Goal: Transaction & Acquisition: Purchase product/service

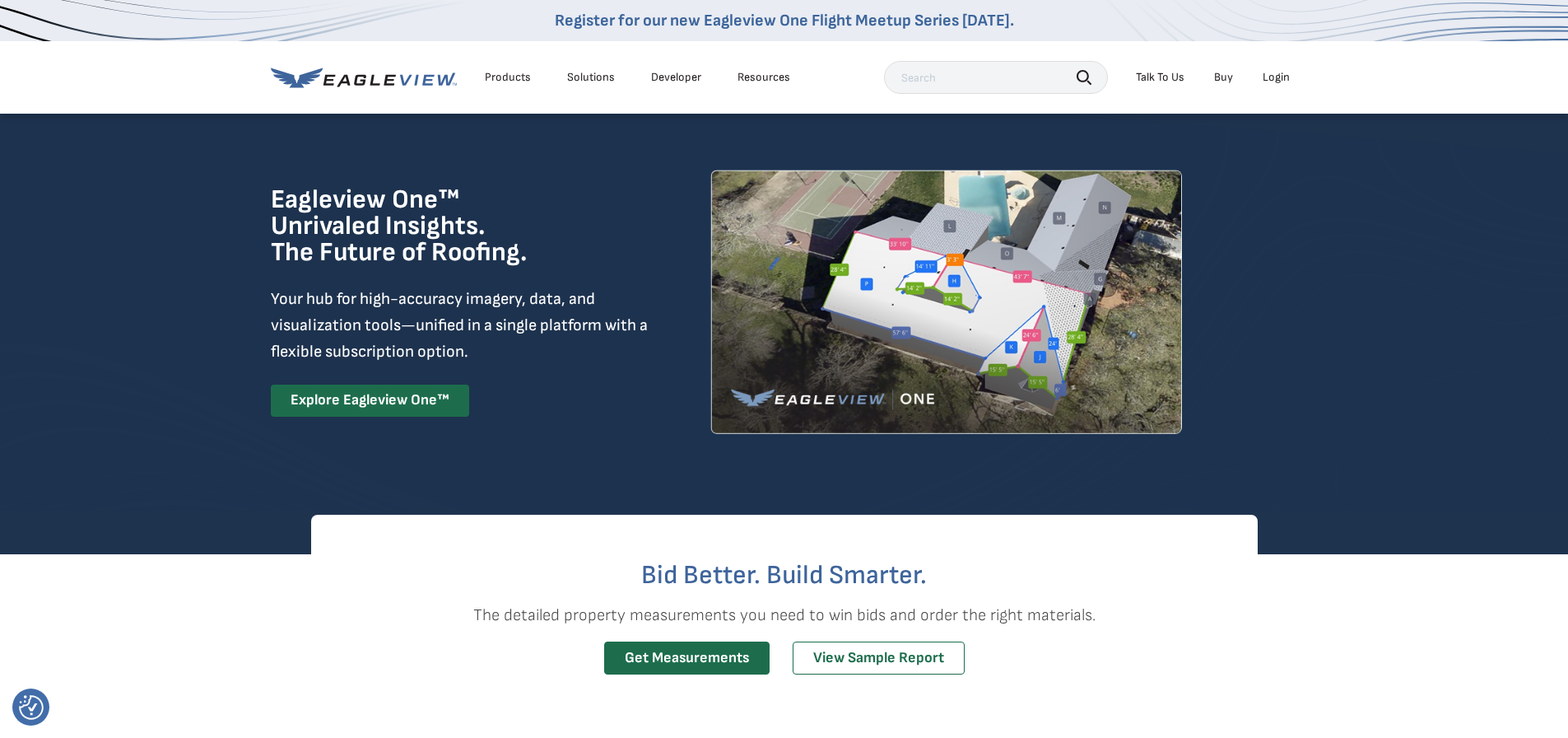
click at [1229, 75] on link "Buy" at bounding box center [1223, 77] width 19 height 15
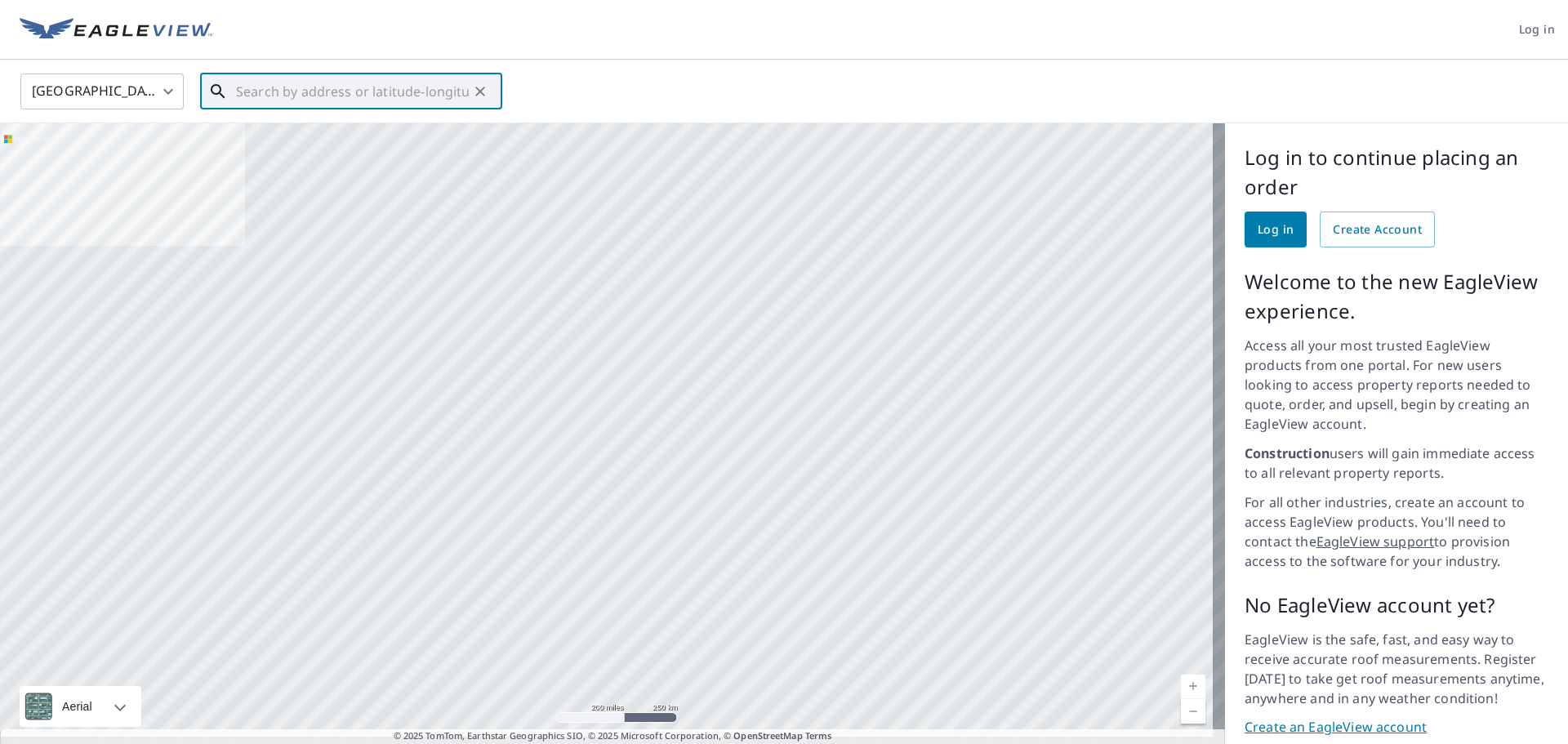
click at [379, 95] on input "text" at bounding box center [352, 91] width 233 height 46
paste input "[STREET_ADDRESS][PERSON_NAME]"
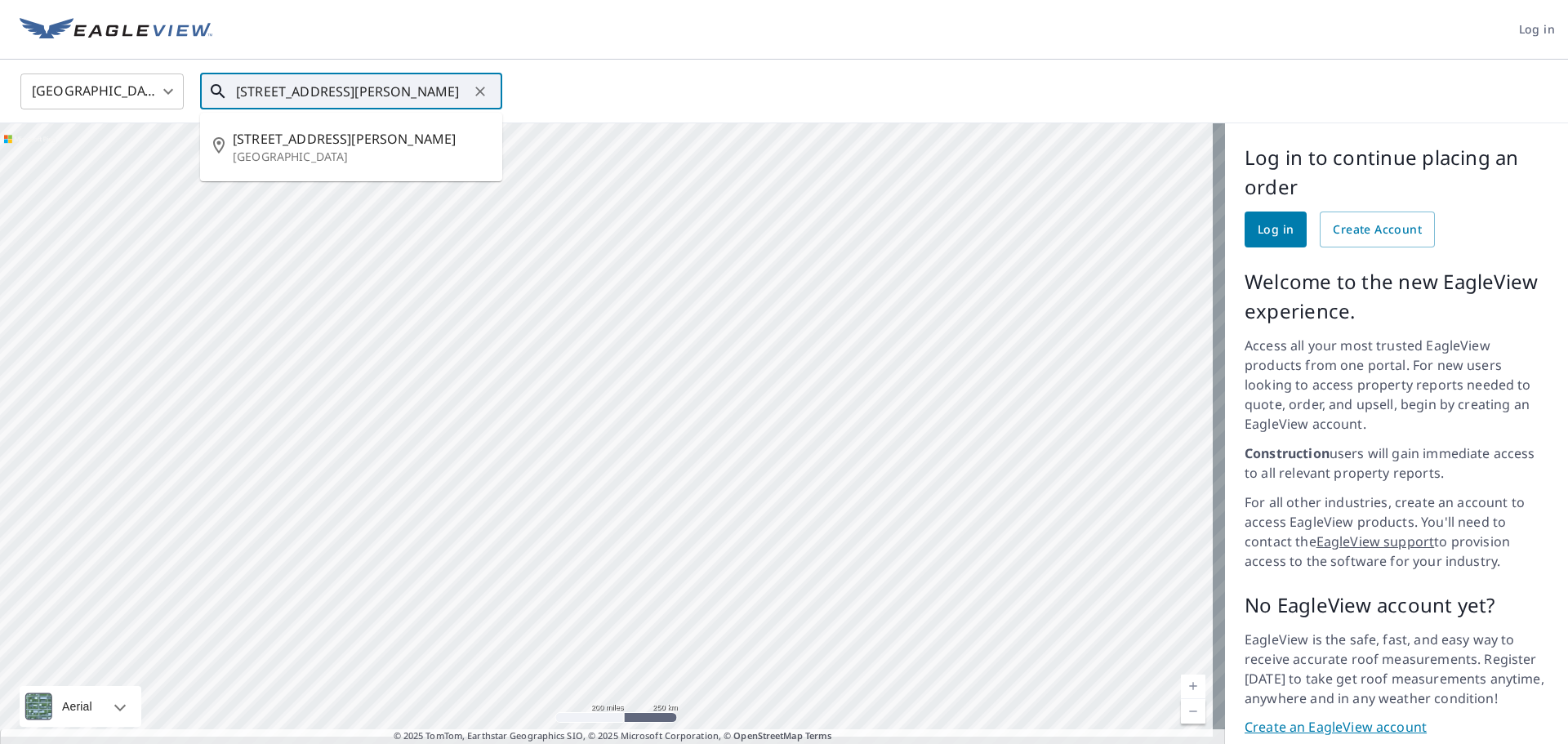
type input "[STREET_ADDRESS][PERSON_NAME]"
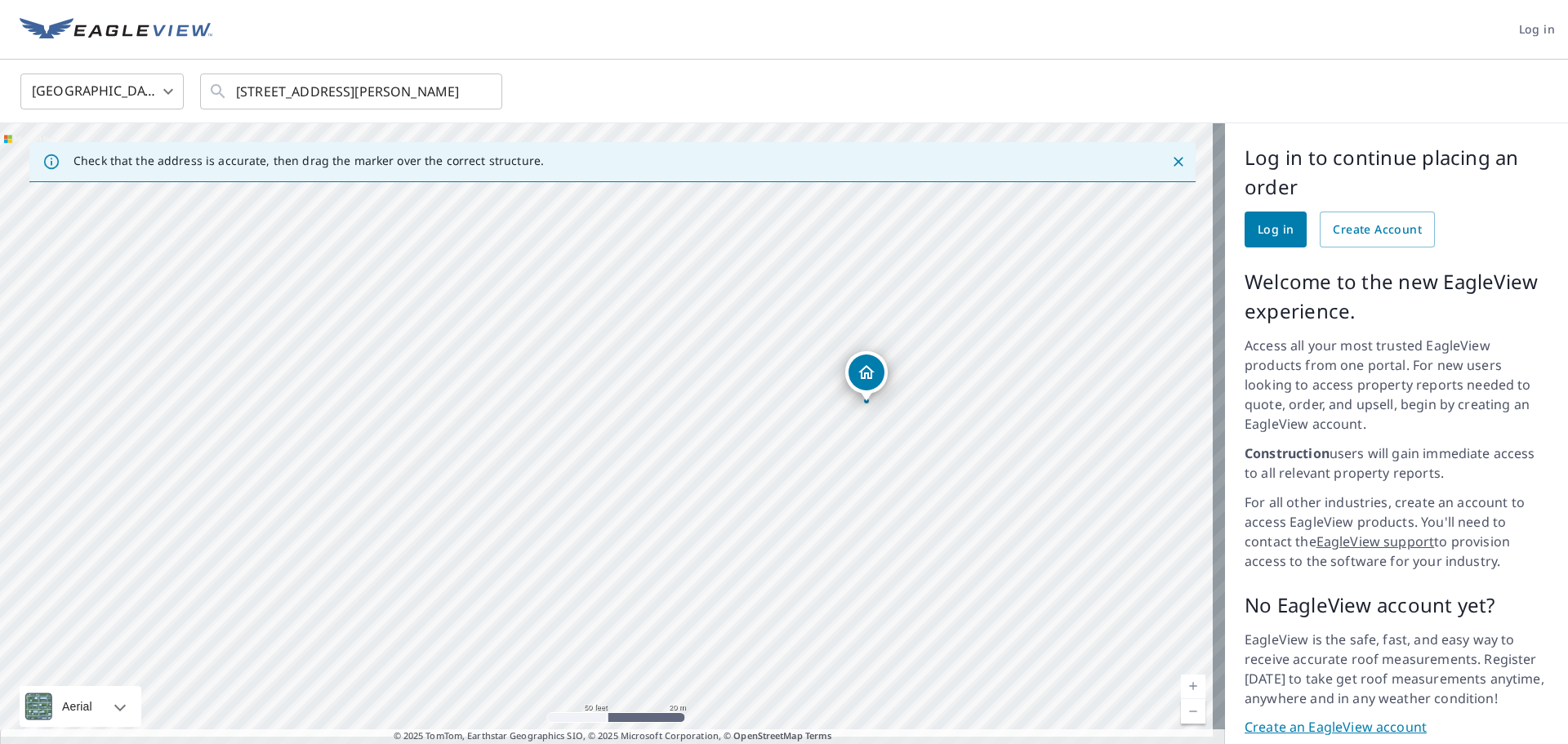
click at [870, 372] on div "[STREET_ADDRESS][PERSON_NAME]" at bounding box center [612, 439] width 1225 height 632
click at [609, 414] on div "Dropped pin, building 1, Residential property, 3646 Therese St Wayzata, MN 55391" at bounding box center [606, 397] width 36 height 36
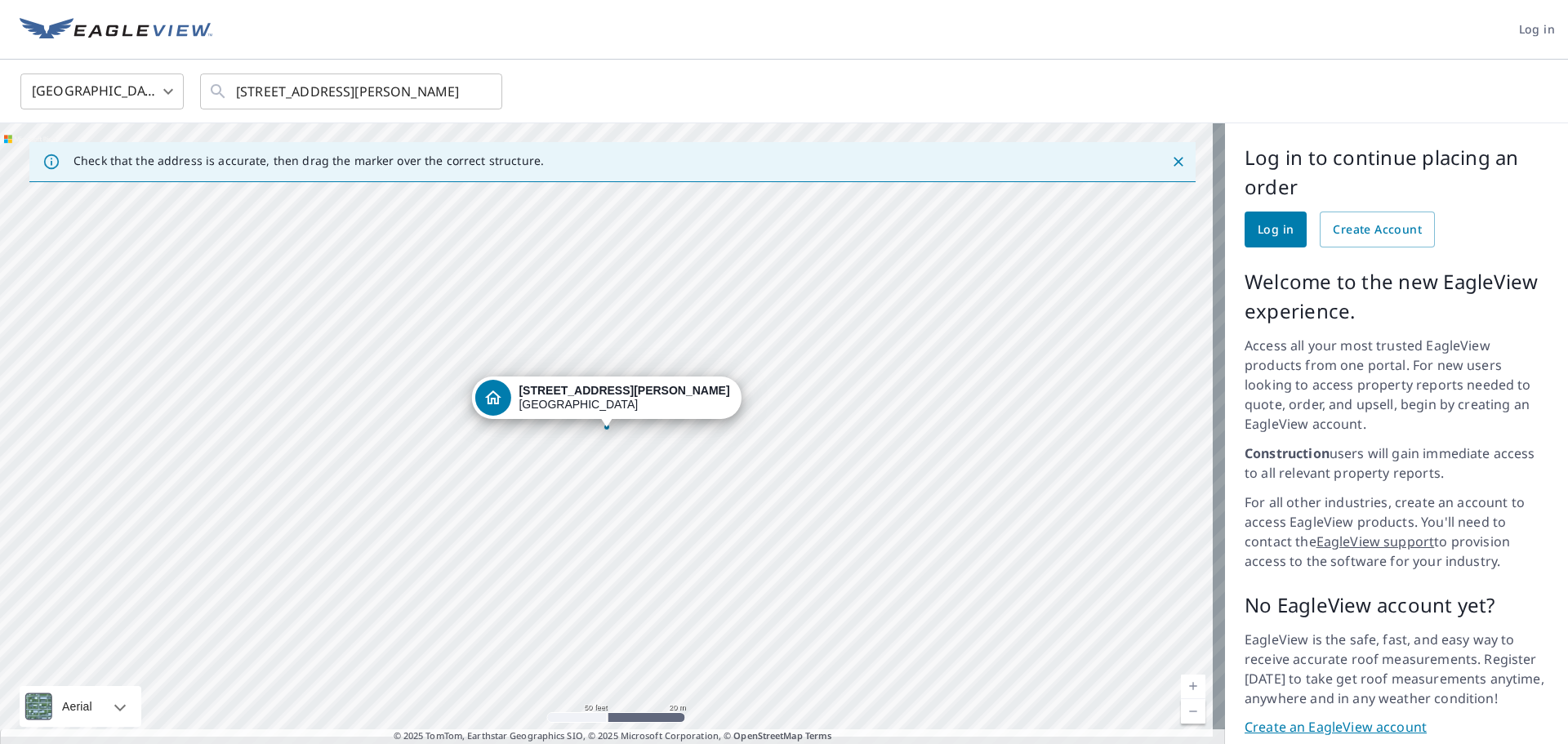
click at [611, 394] on strong "[STREET_ADDRESS][PERSON_NAME]" at bounding box center [624, 390] width 211 height 13
click at [1279, 239] on span "Log in" at bounding box center [1275, 229] width 36 height 20
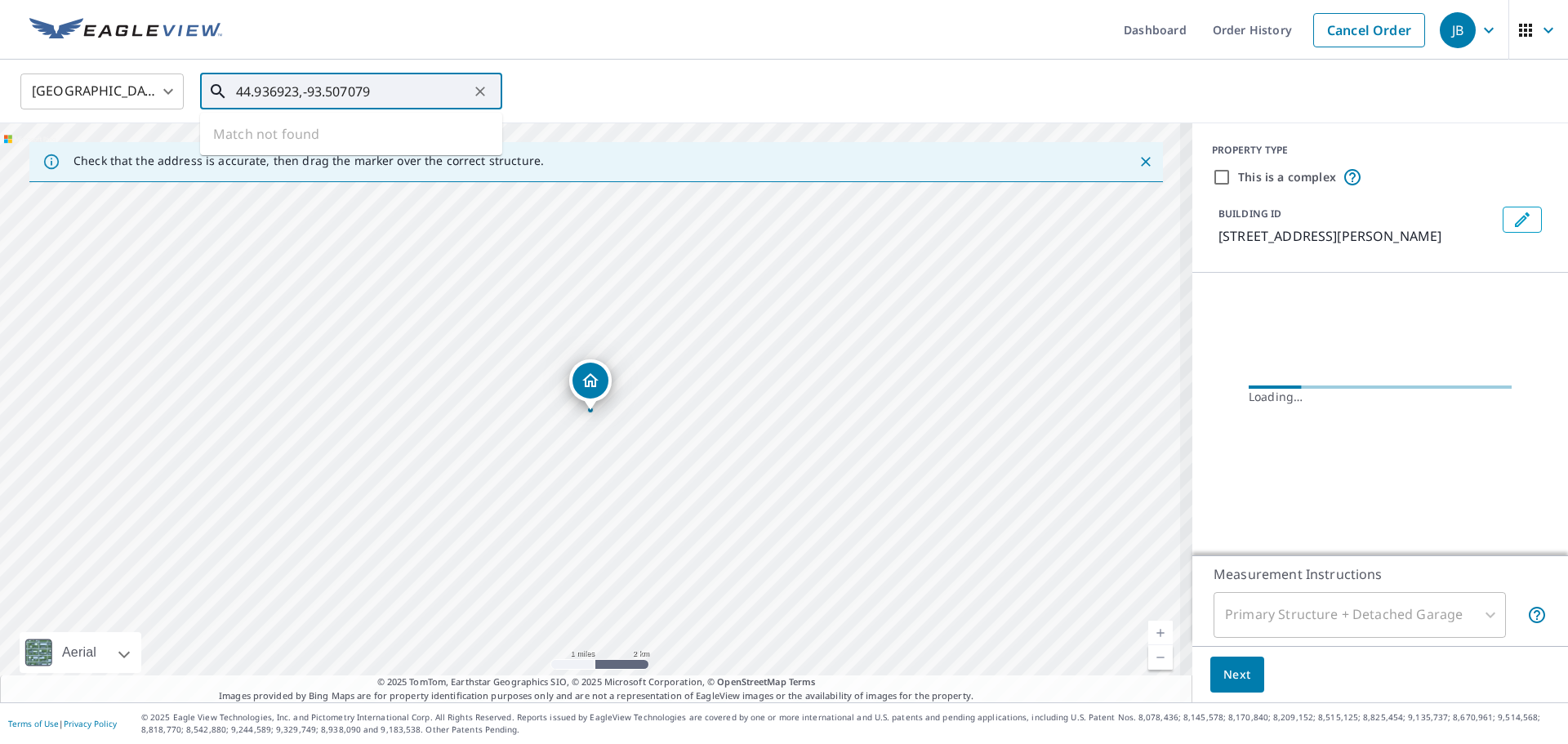
click at [431, 87] on input "44.936923,-93.507079" at bounding box center [352, 91] width 233 height 46
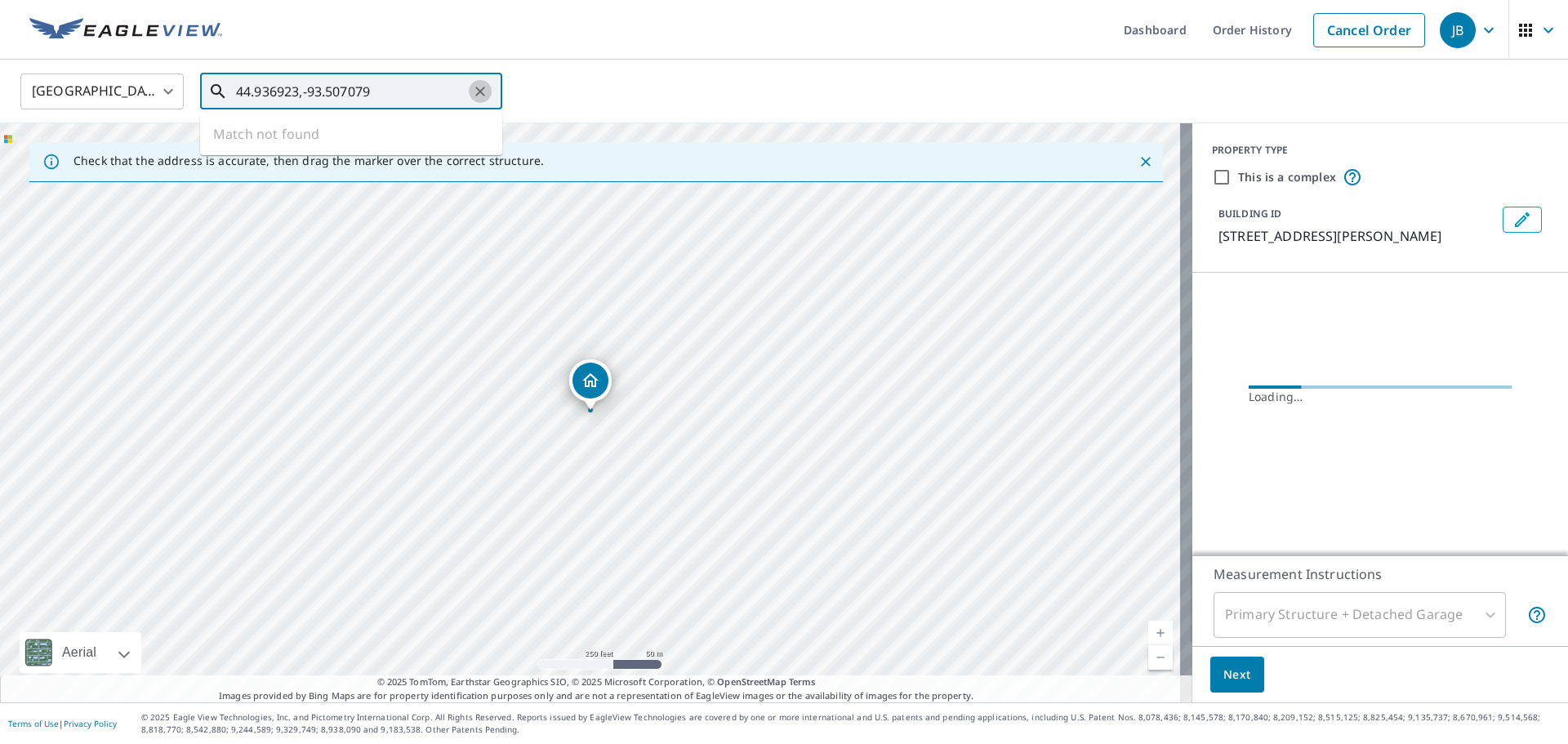
click at [475, 90] on icon "Clear" at bounding box center [480, 91] width 17 height 17
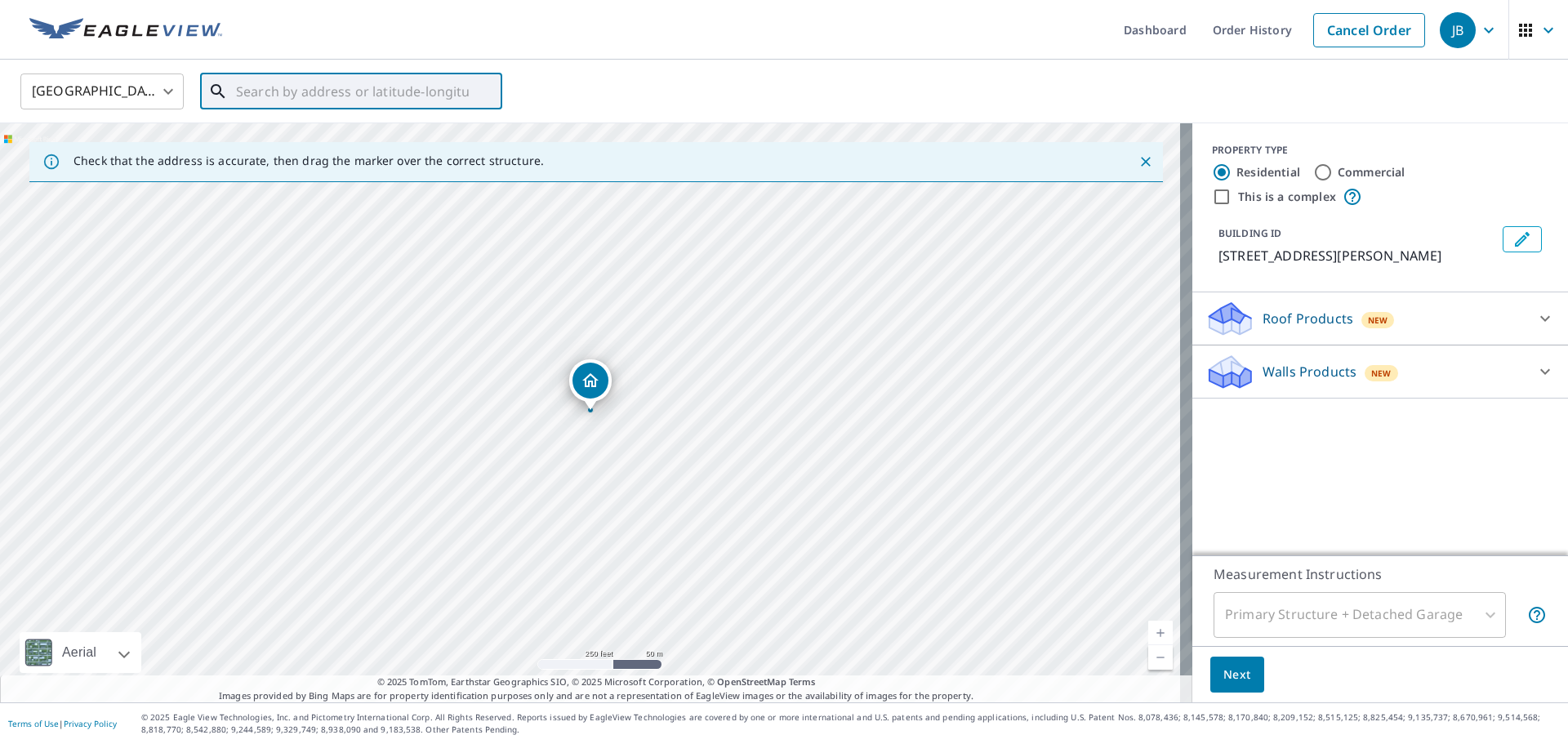
click at [315, 85] on input "text" at bounding box center [352, 91] width 233 height 46
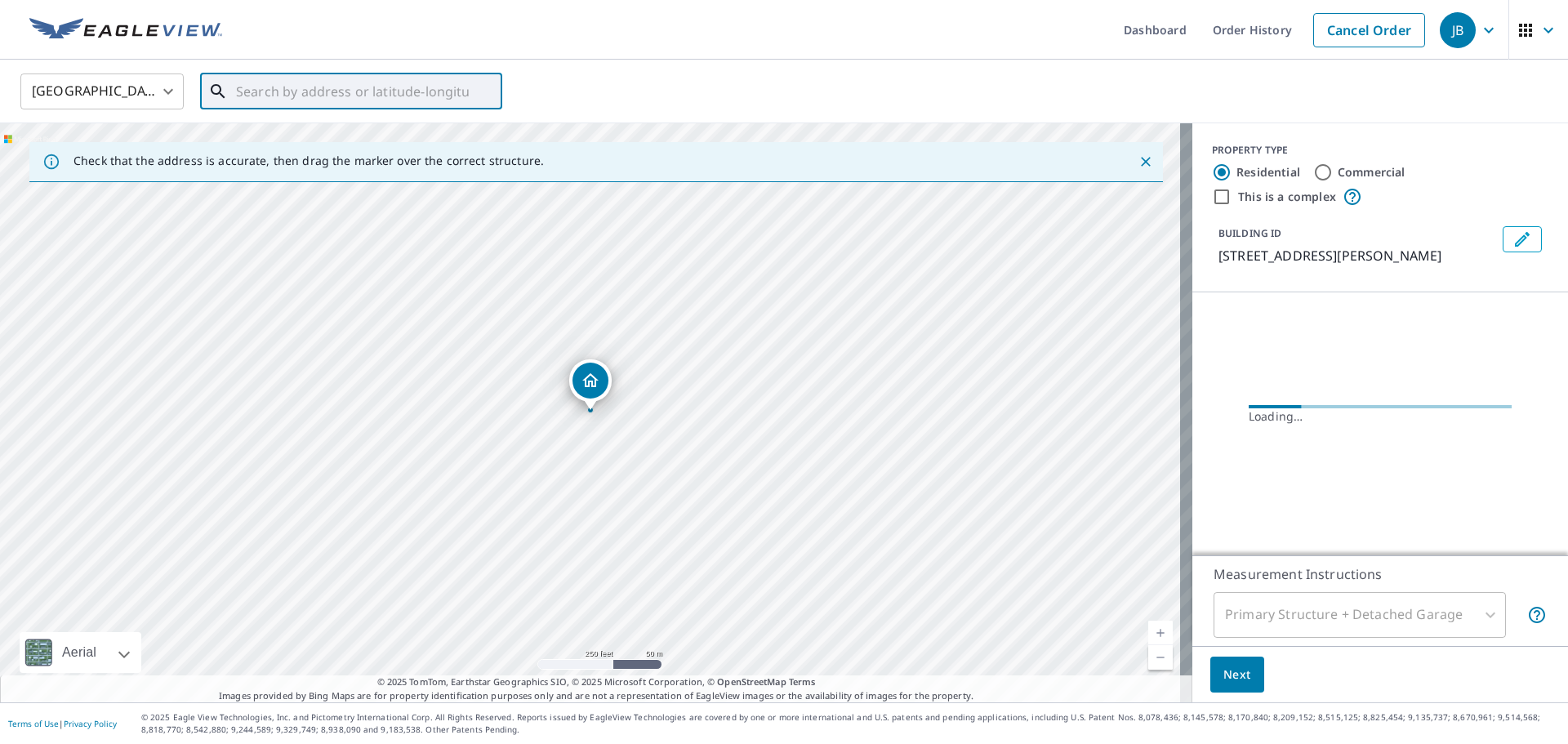
paste input "[STREET_ADDRESS][PERSON_NAME]"
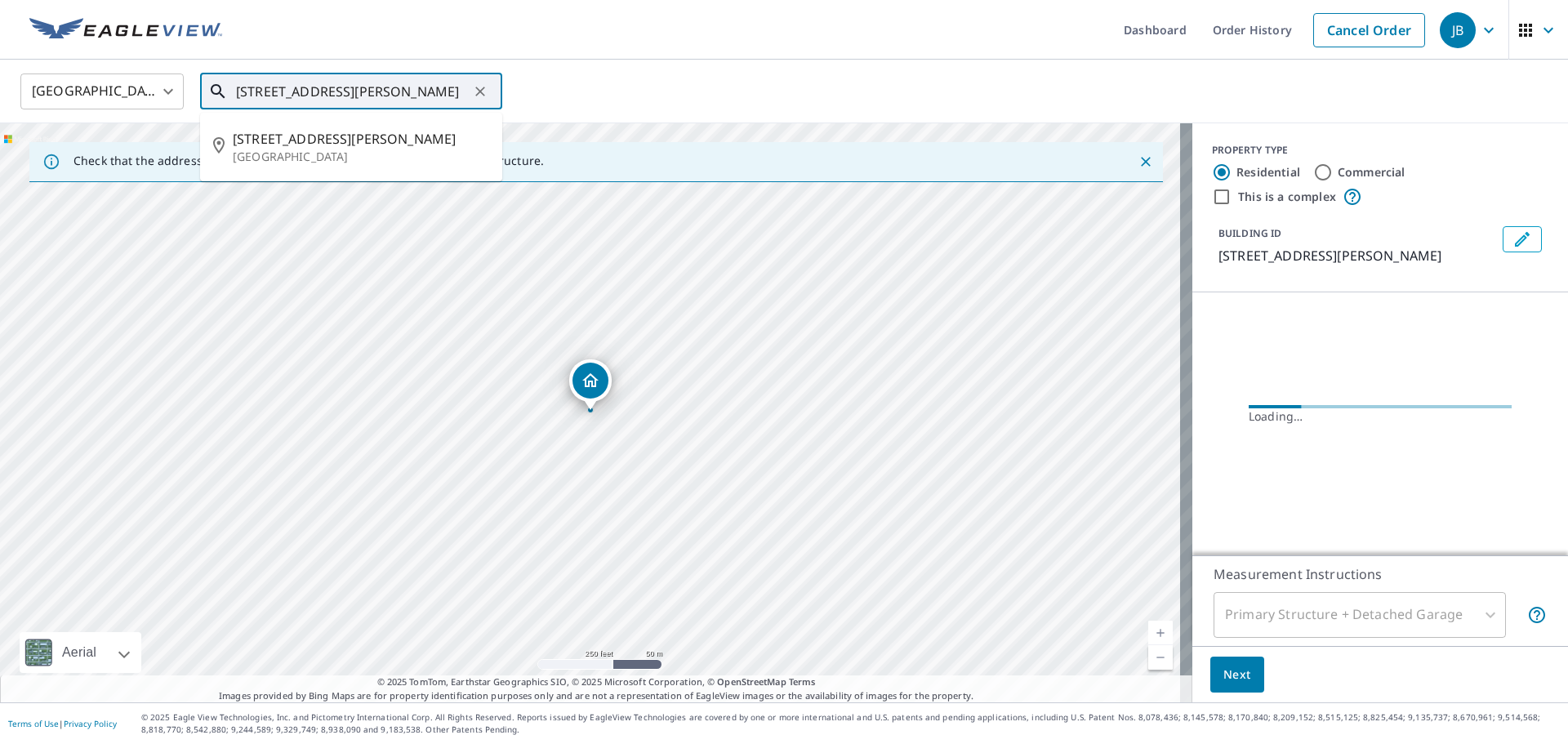
type input "[STREET_ADDRESS][PERSON_NAME]"
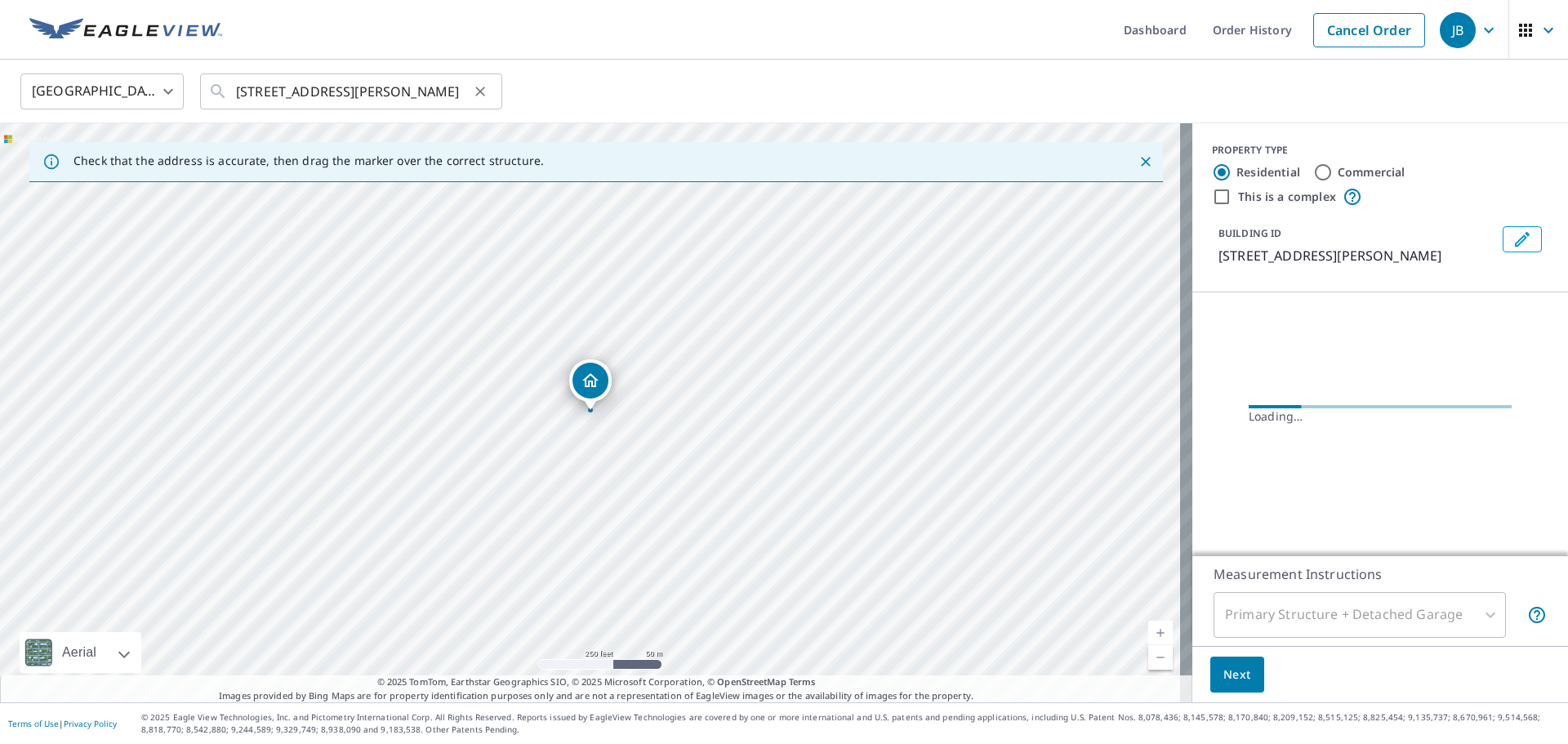
scroll to position [0, 0]
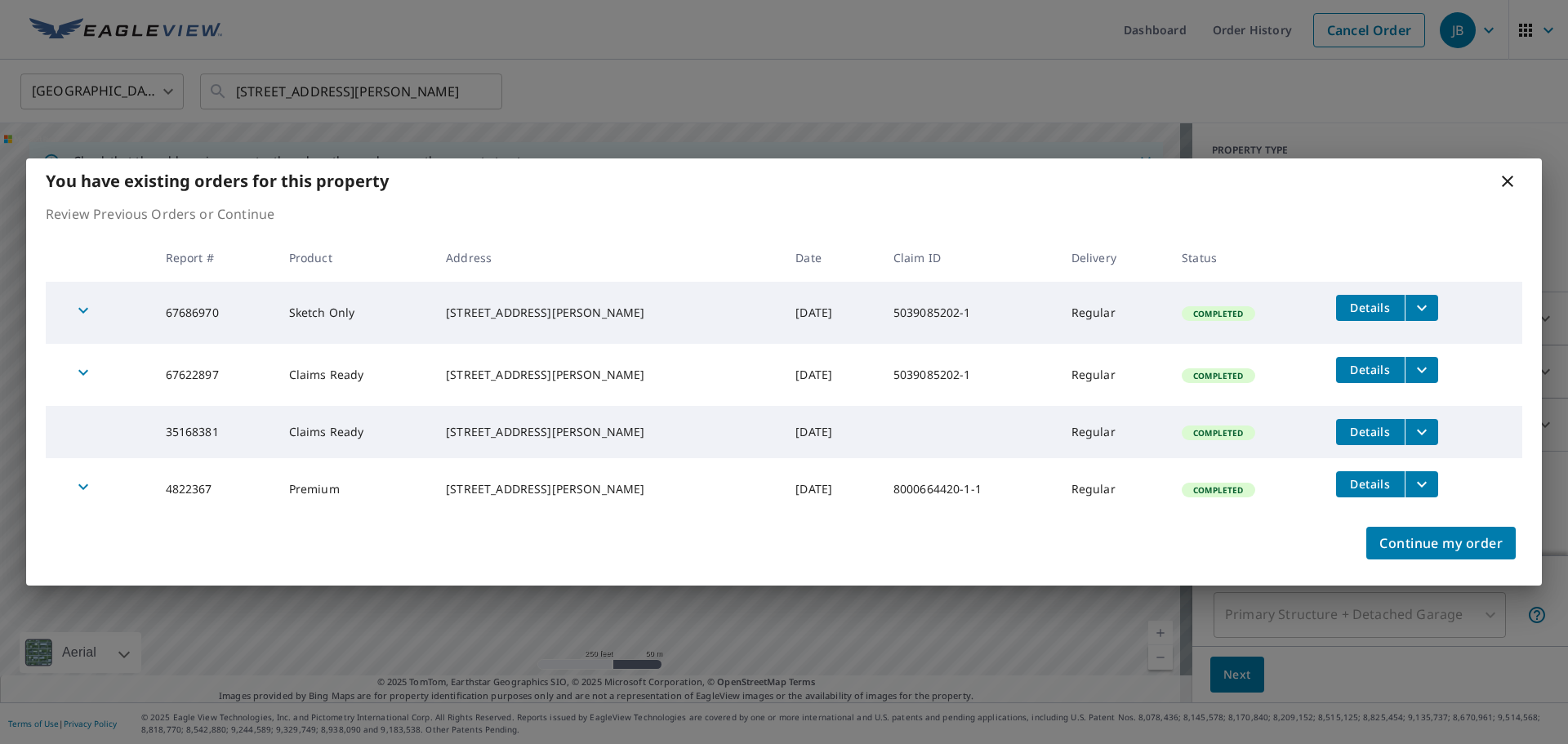
click at [68, 307] on div "button" at bounding box center [83, 313] width 36 height 36
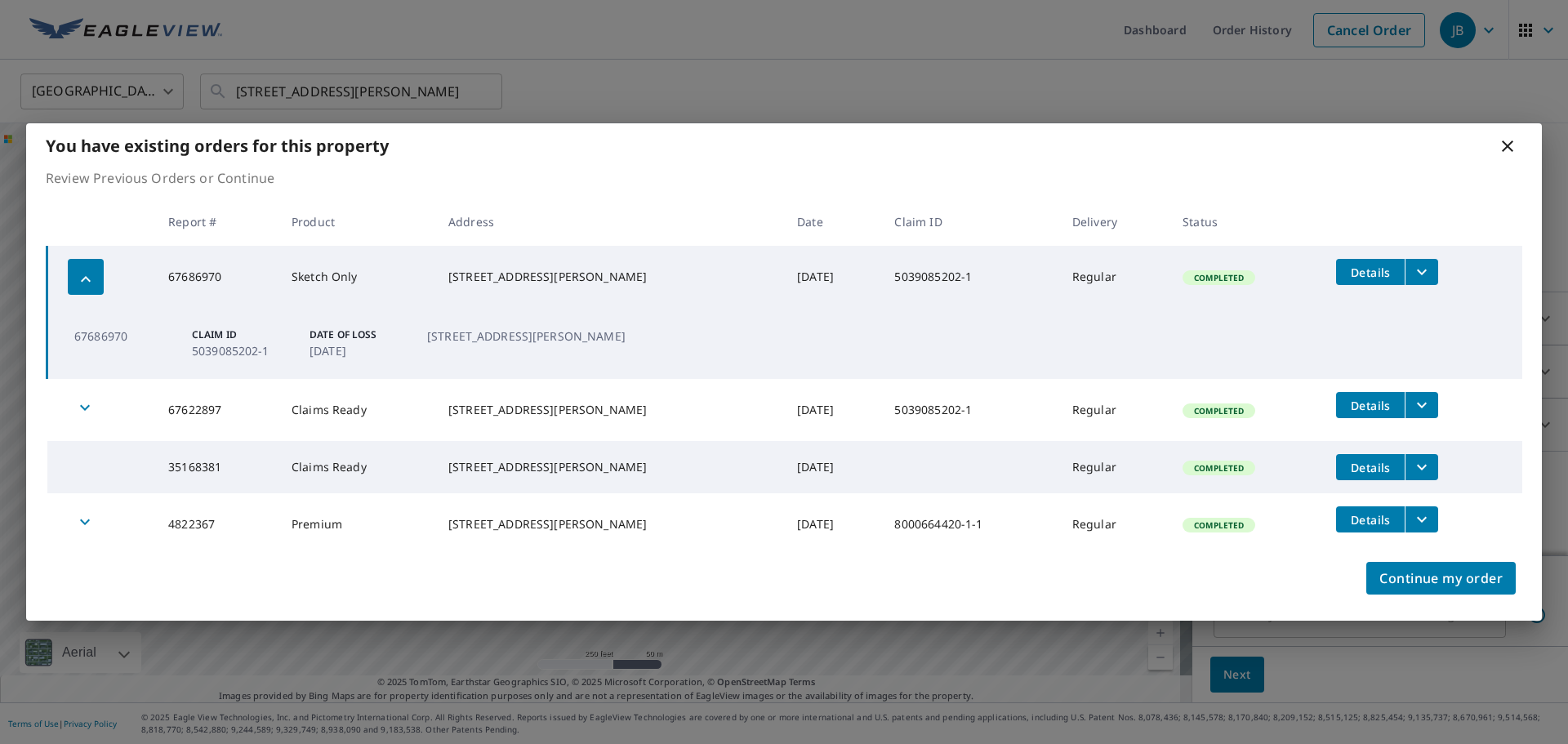
click at [82, 291] on div "button" at bounding box center [85, 277] width 36 height 36
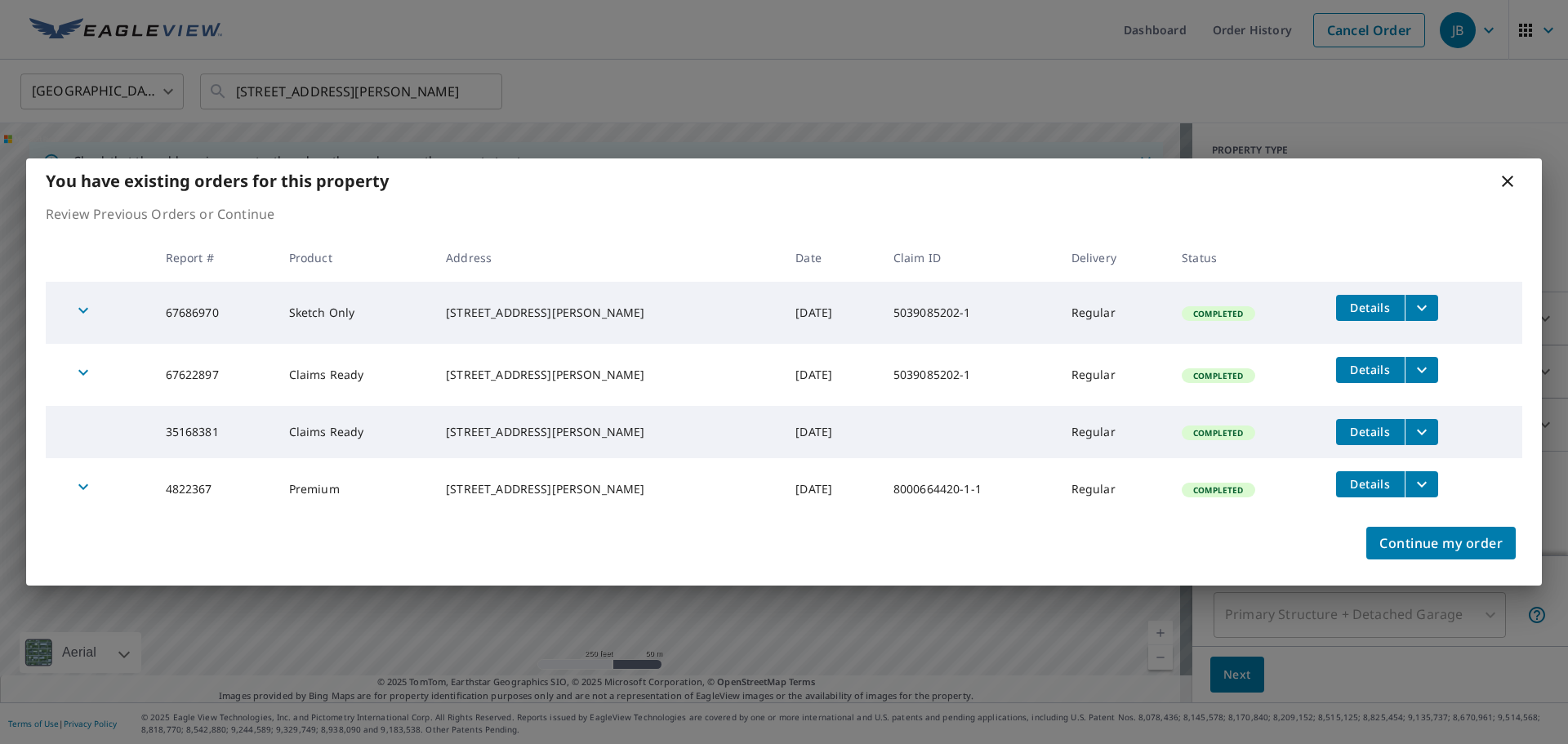
click at [1370, 492] on span "Details" at bounding box center [1370, 484] width 49 height 16
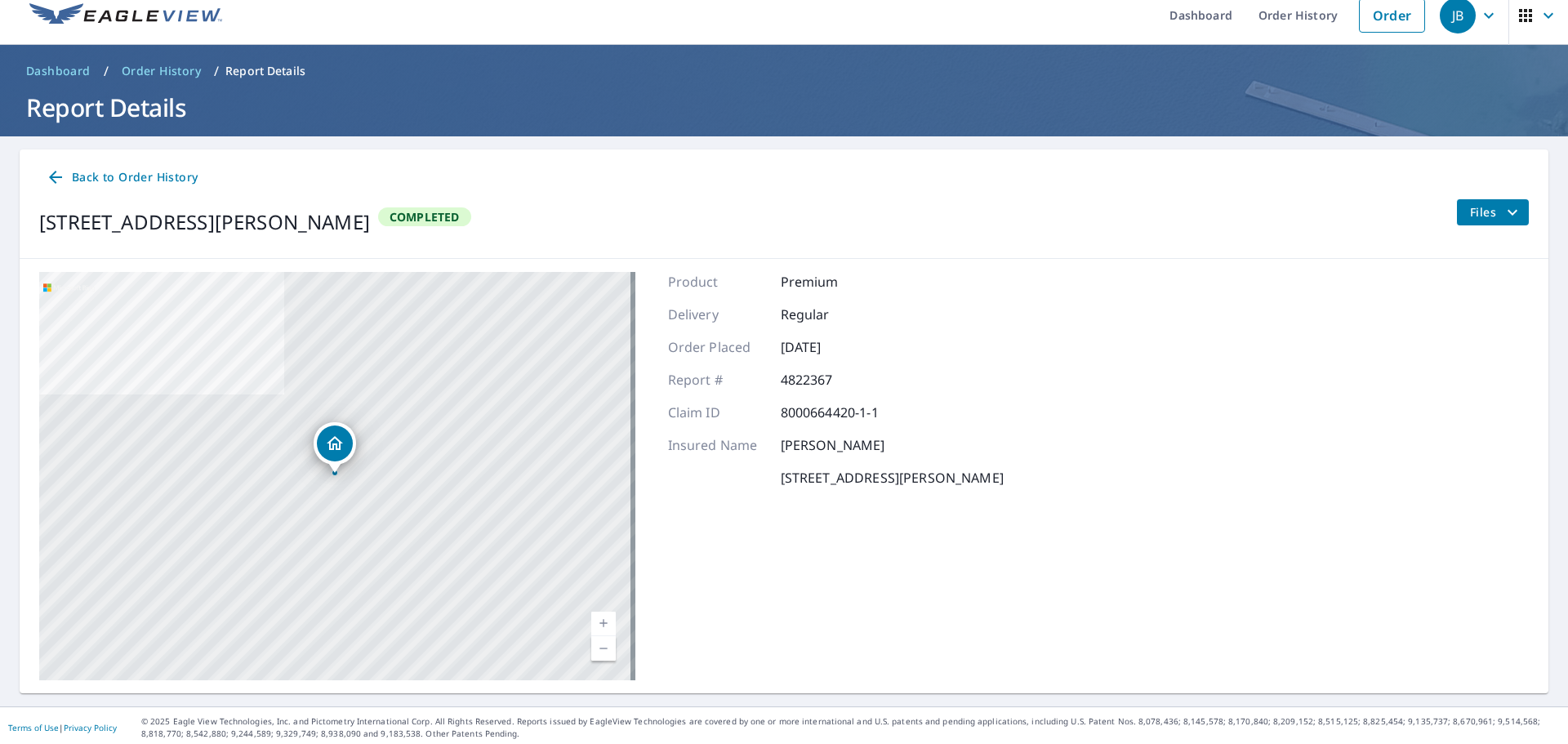
scroll to position [18, 0]
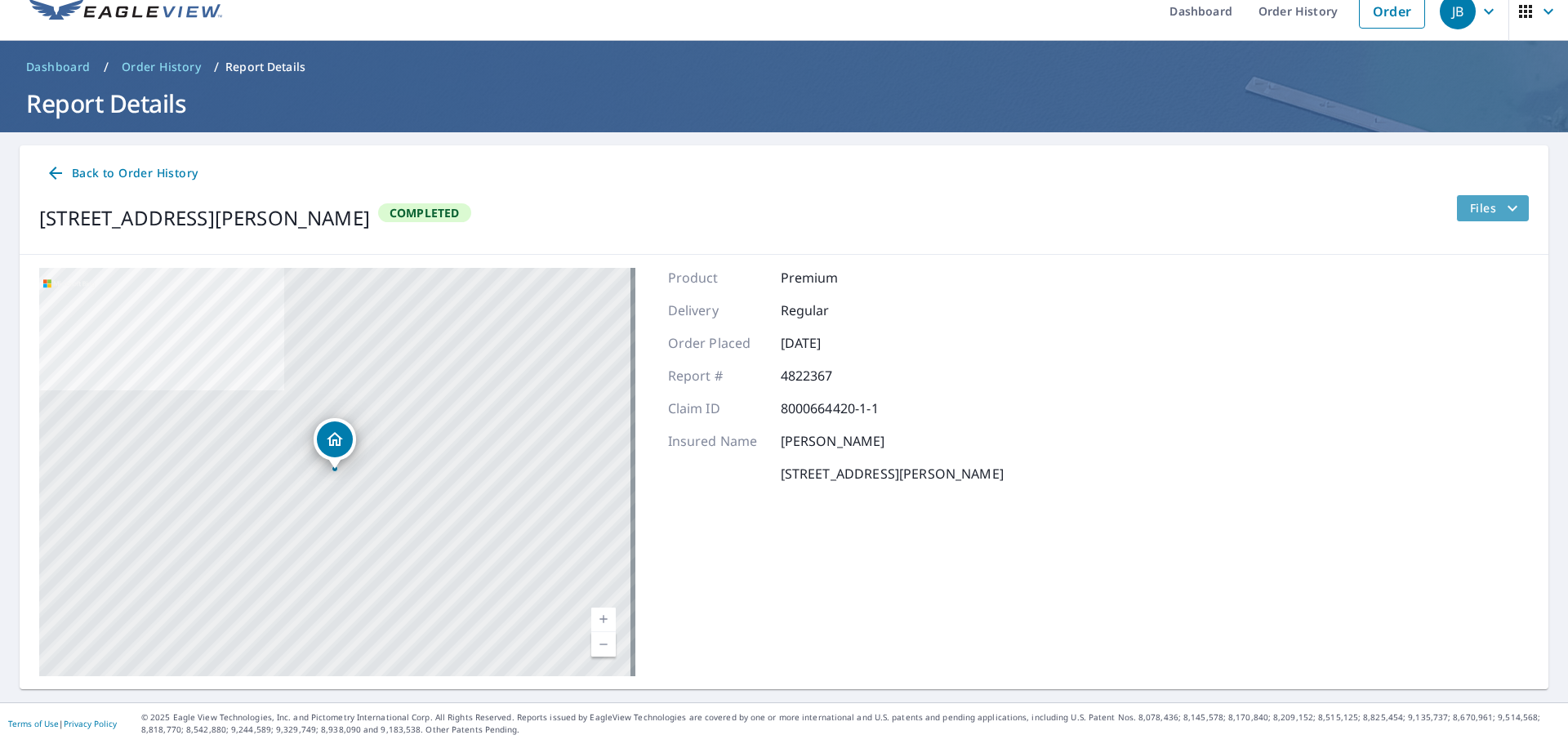
click at [1503, 202] on icon "filesDropdownBtn-4822367" at bounding box center [1513, 208] width 19 height 19
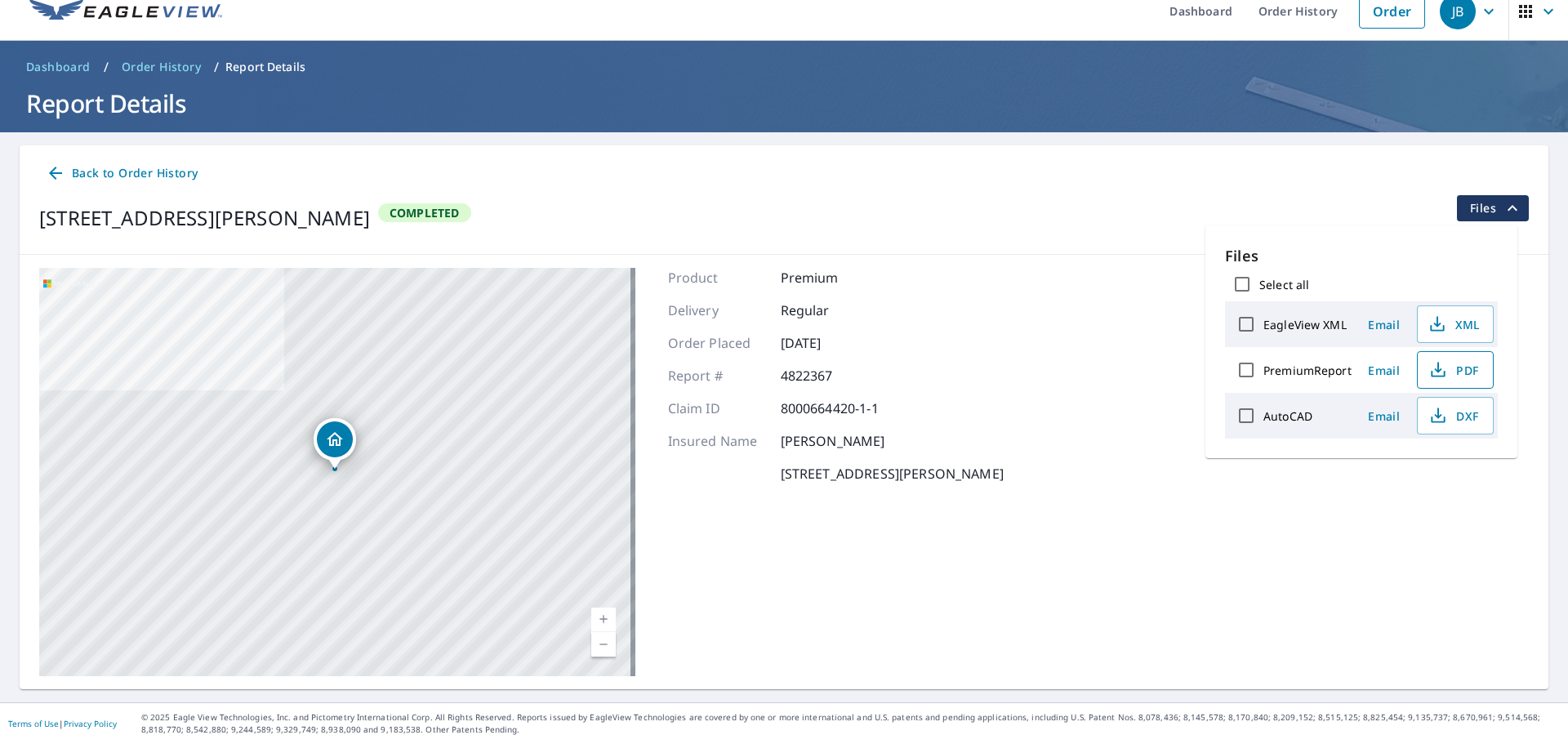
click at [1447, 369] on span "PDF" at bounding box center [1453, 370] width 52 height 19
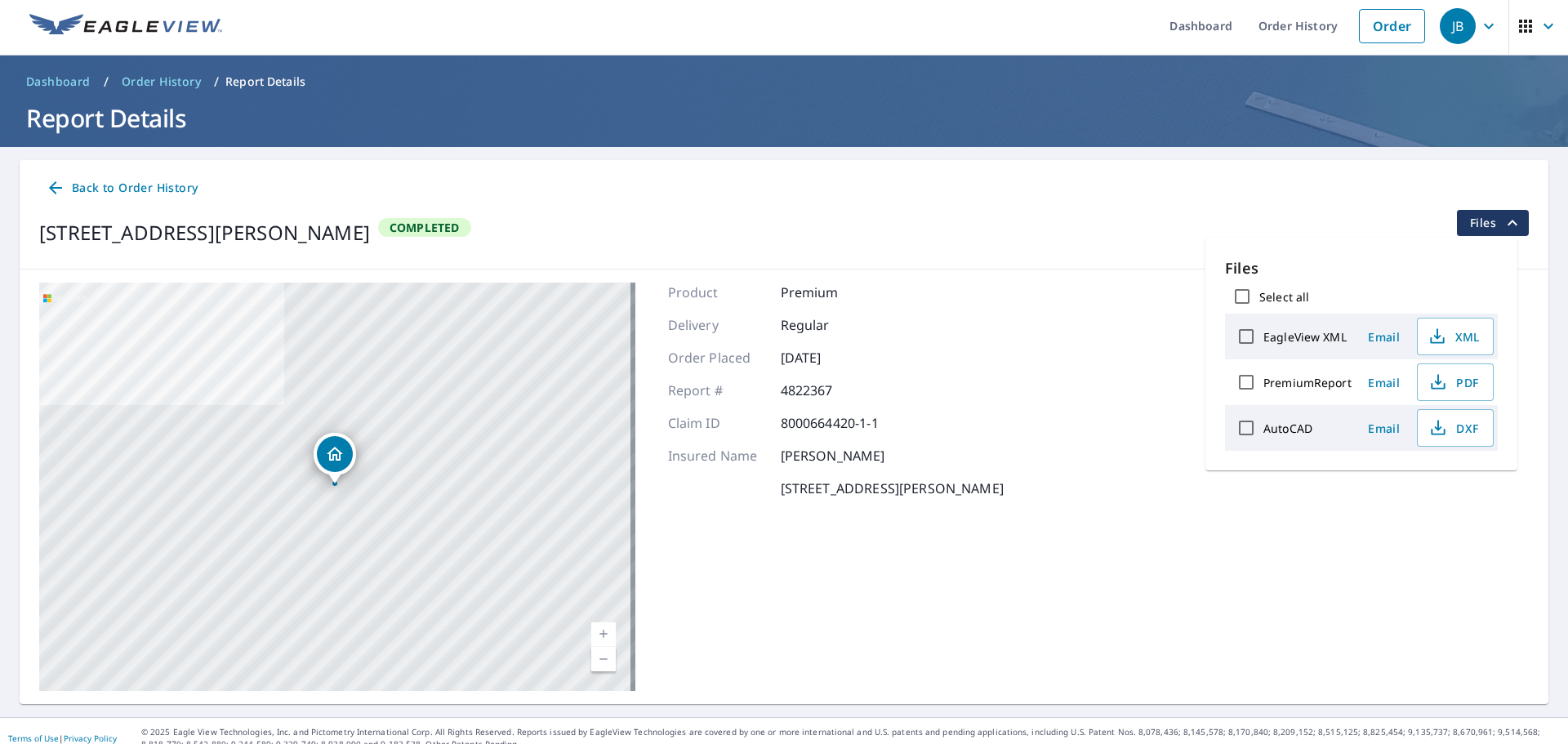
scroll to position [0, 0]
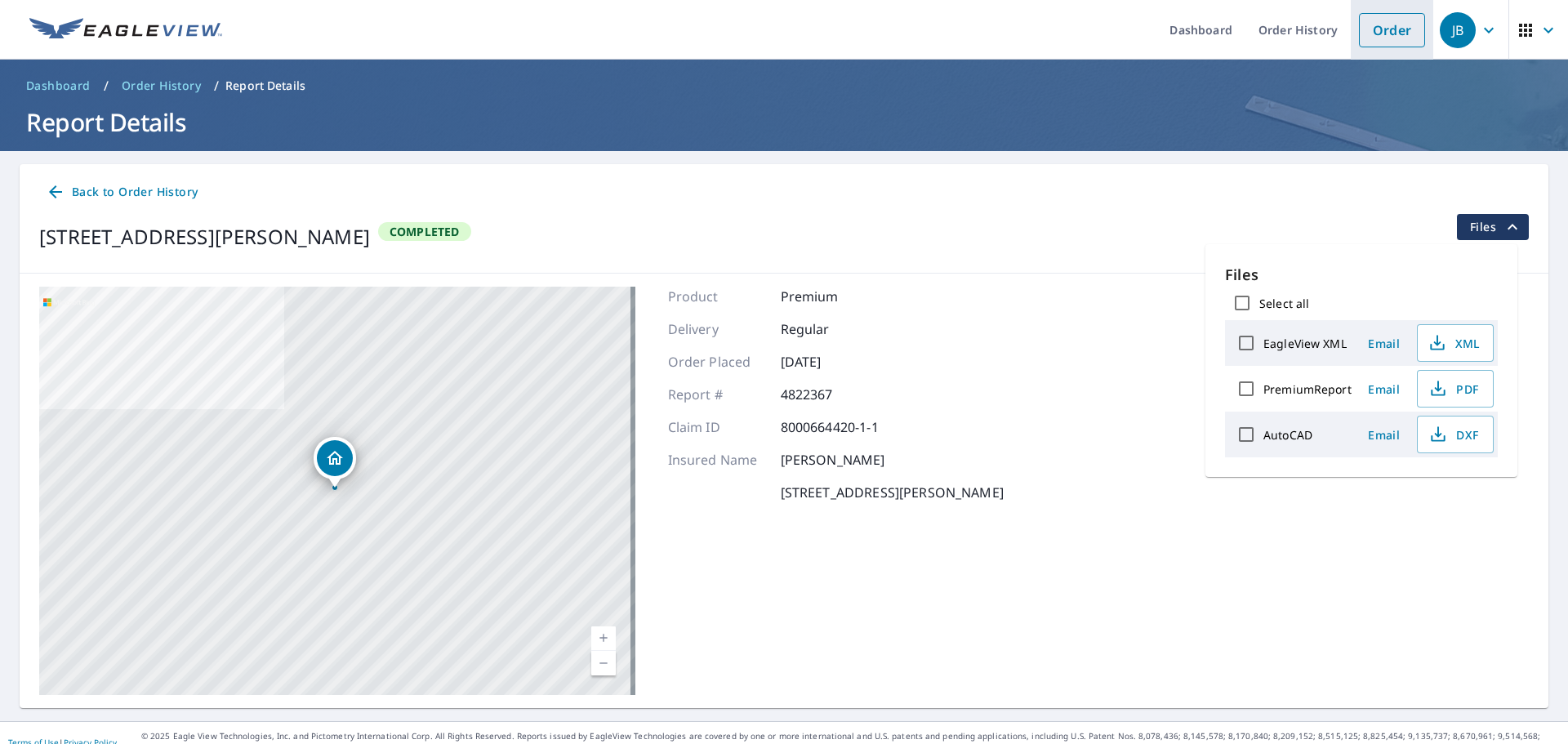
click at [1366, 34] on link "Order" at bounding box center [1391, 30] width 66 height 34
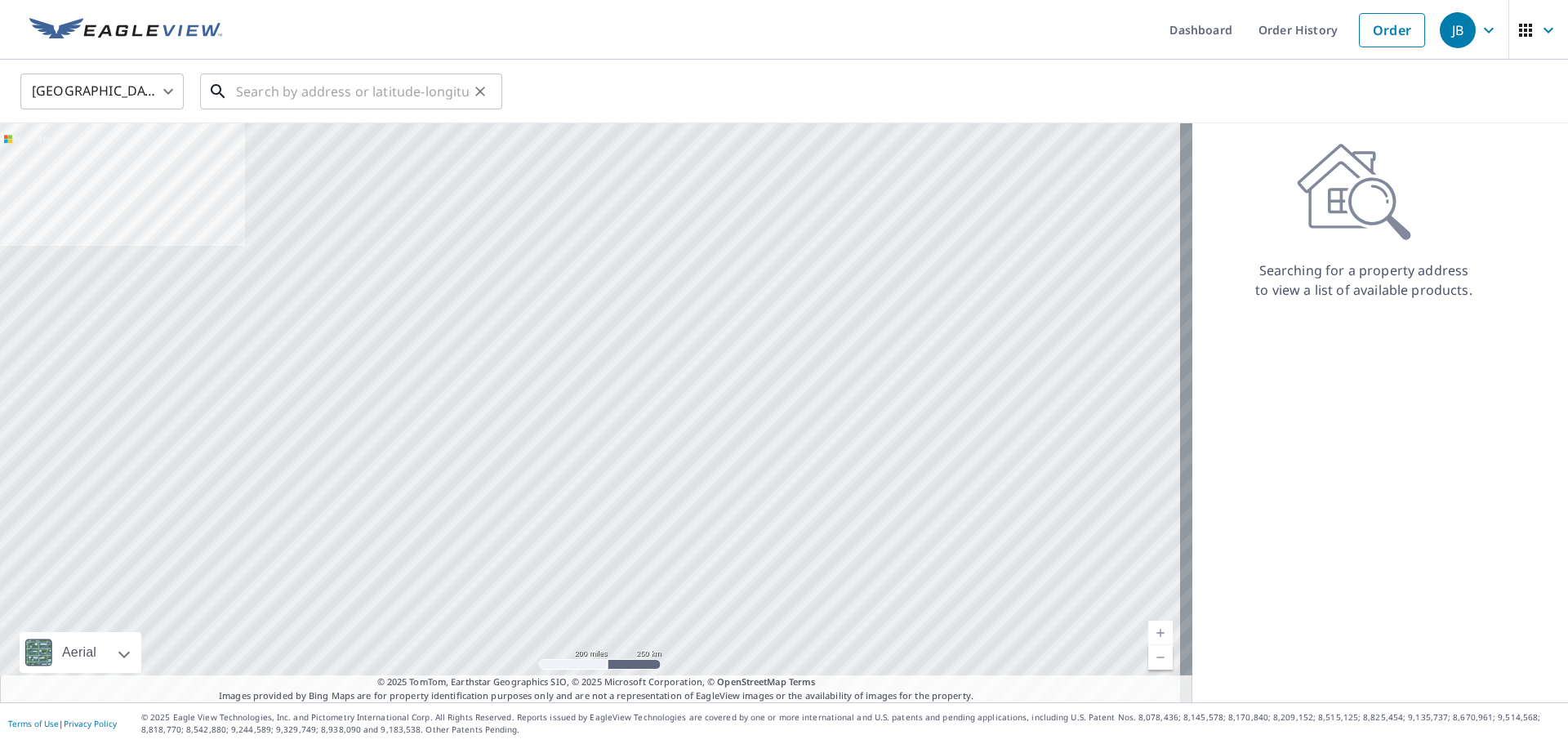
click at [293, 85] on input "text" at bounding box center [352, 91] width 233 height 46
paste input "[STREET_ADDRESS][PERSON_NAME]"
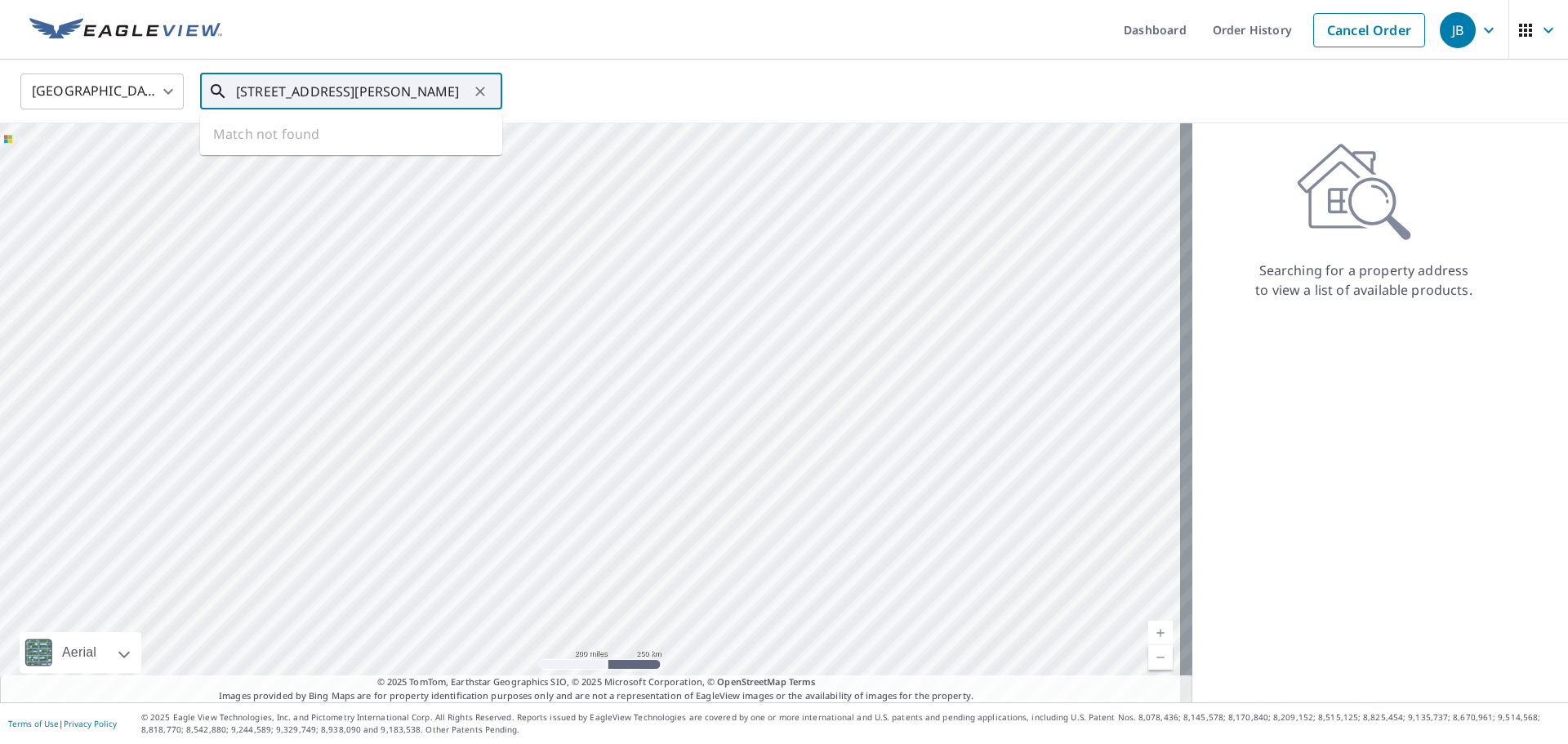
scroll to position [0, 42]
click at [300, 139] on span "[STREET_ADDRESS][PERSON_NAME]" at bounding box center [361, 139] width 257 height 19
type input "[STREET_ADDRESS][PERSON_NAME]"
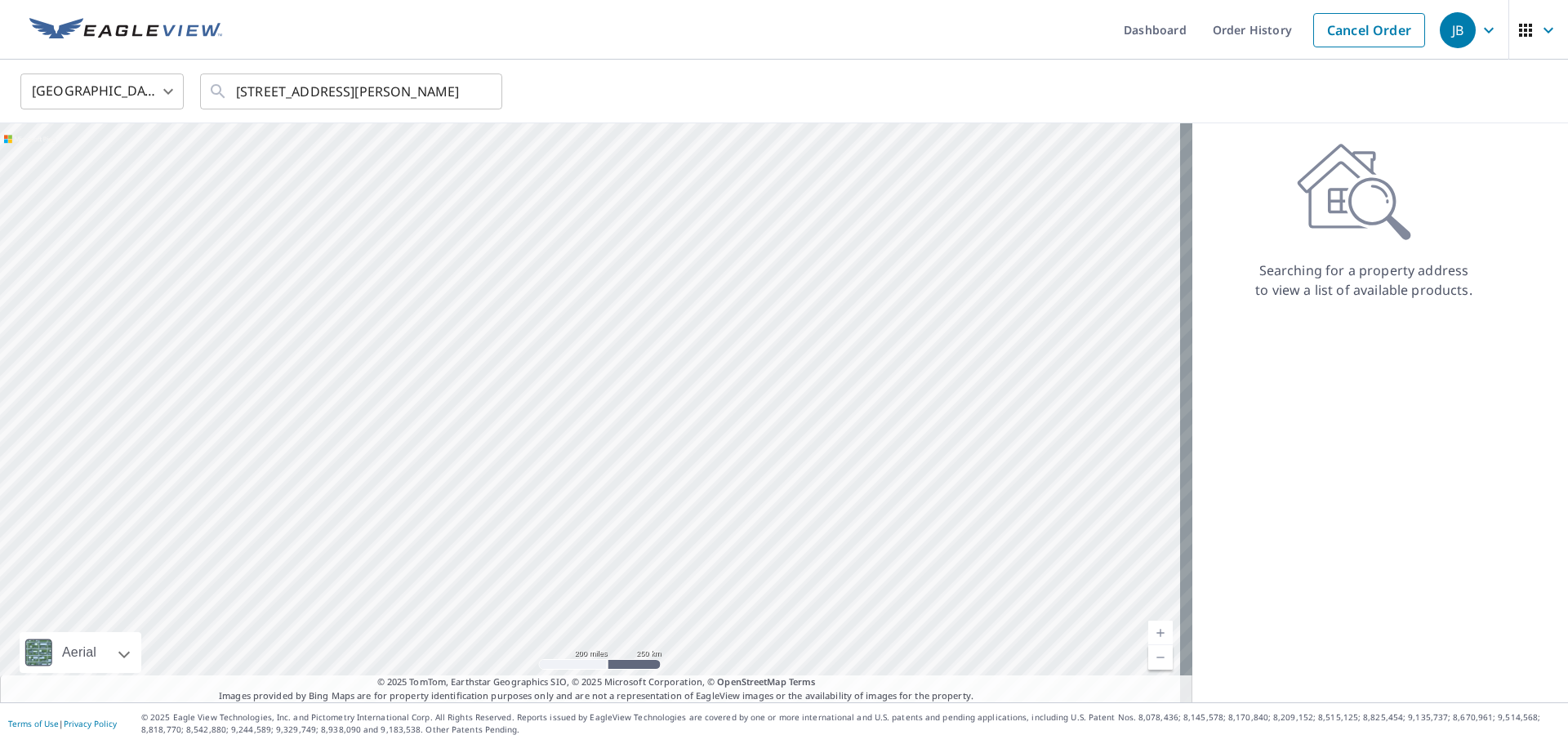
scroll to position [0, 0]
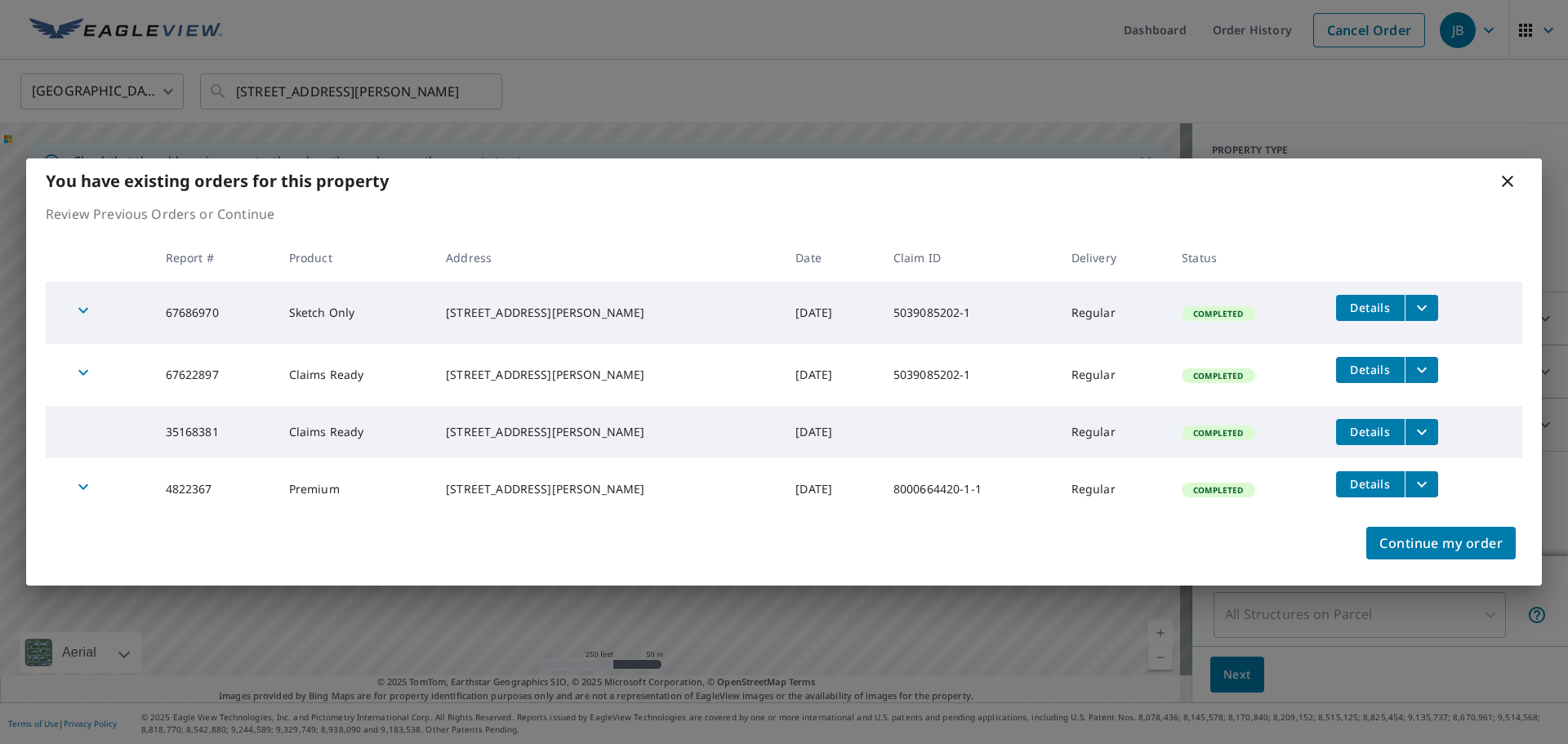
click at [1507, 183] on icon at bounding box center [1507, 181] width 19 height 19
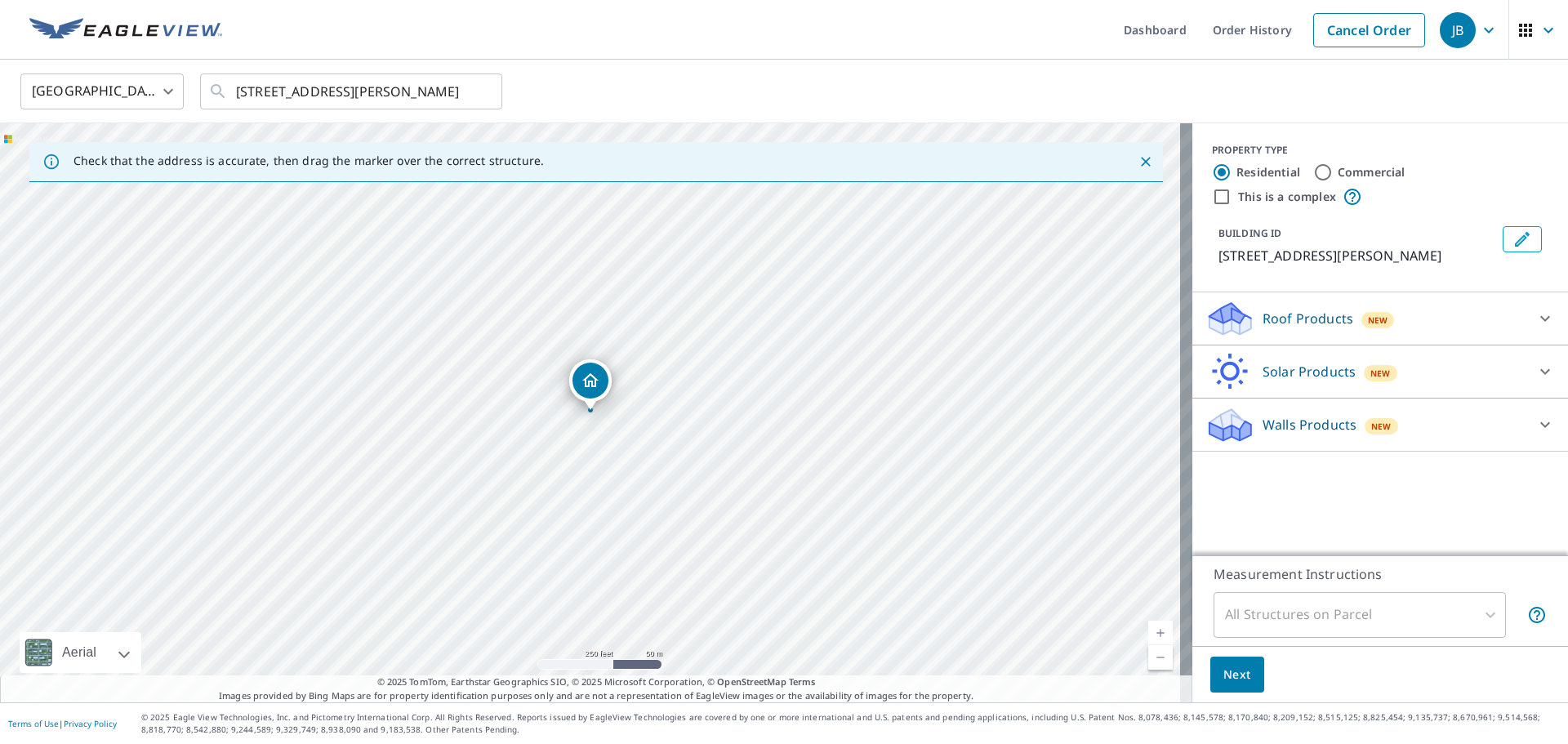
click at [1526, 421] on div at bounding box center [1545, 424] width 40 height 40
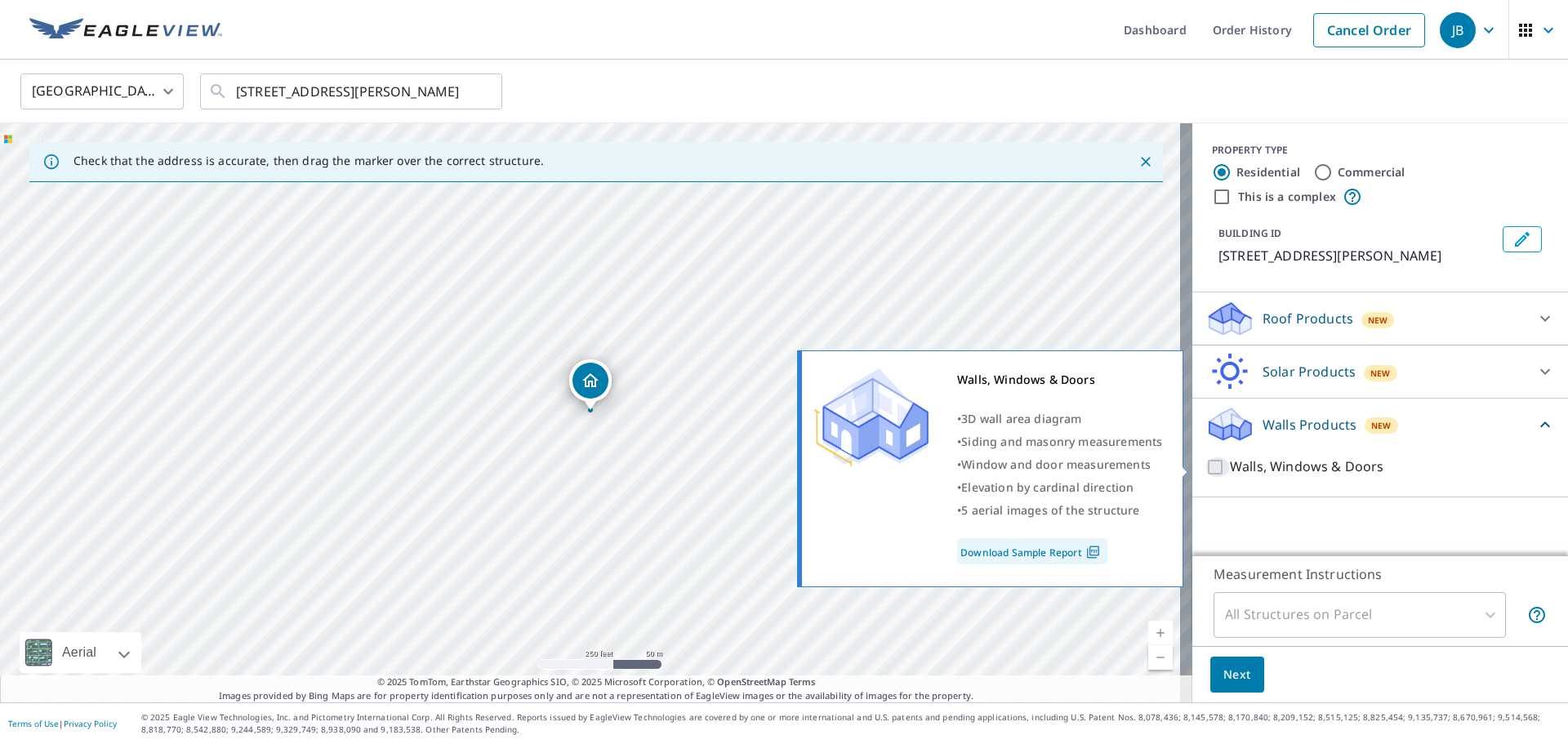
click at [1205, 466] on input "Walls, Windows & Doors" at bounding box center [1218, 467] width 25 height 19
checkbox input "true"
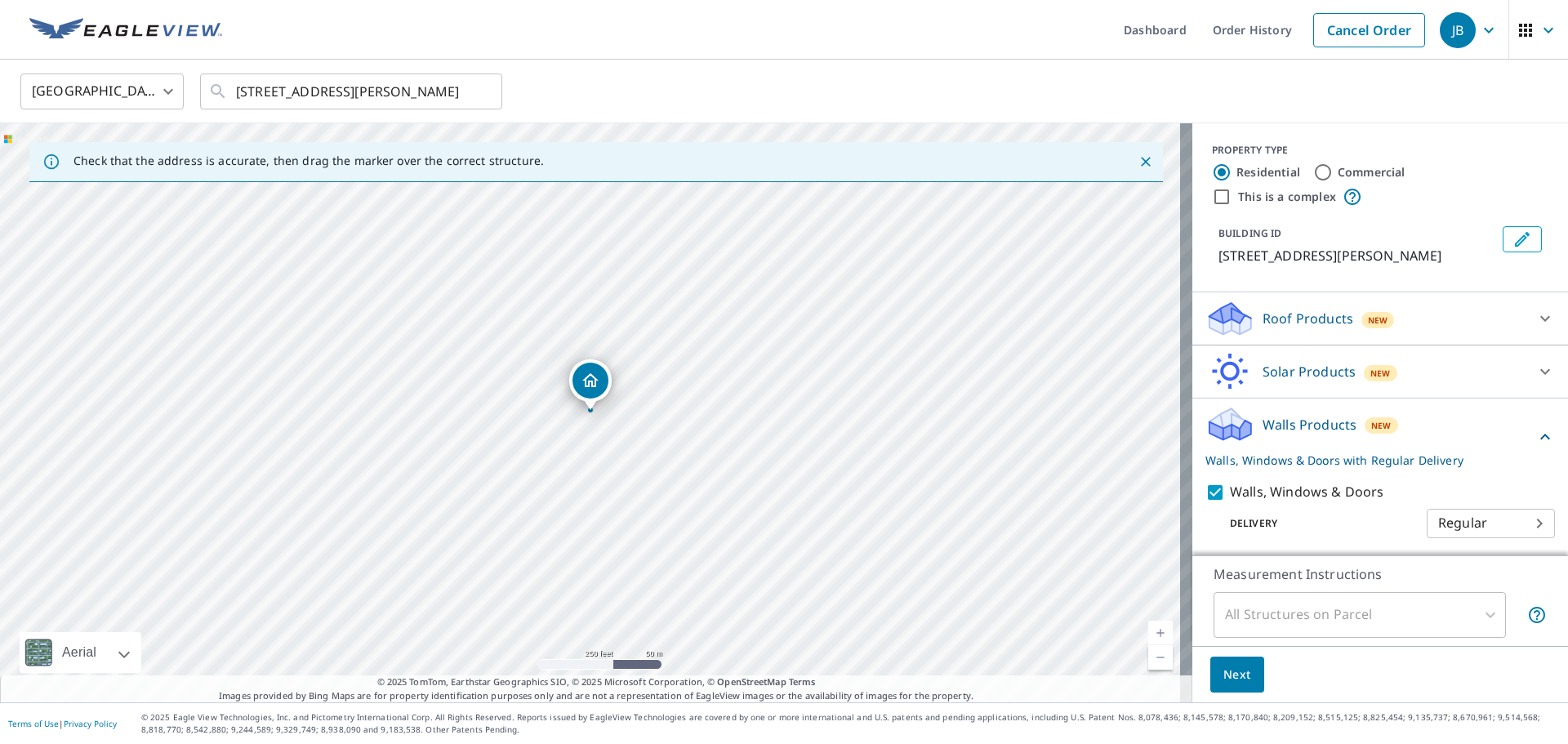
scroll to position [4, 0]
click at [1459, 516] on body "JB JB Dashboard Order History Cancel Order JB [GEOGRAPHIC_DATA] [GEOGRAPHIC_DAT…" at bounding box center [784, 372] width 1568 height 744
click at [1452, 472] on div at bounding box center [784, 372] width 1568 height 744
click at [1288, 614] on div "All Structures on Parcel" at bounding box center [1359, 615] width 293 height 46
click at [1478, 609] on div "All Structures on Parcel" at bounding box center [1359, 615] width 293 height 46
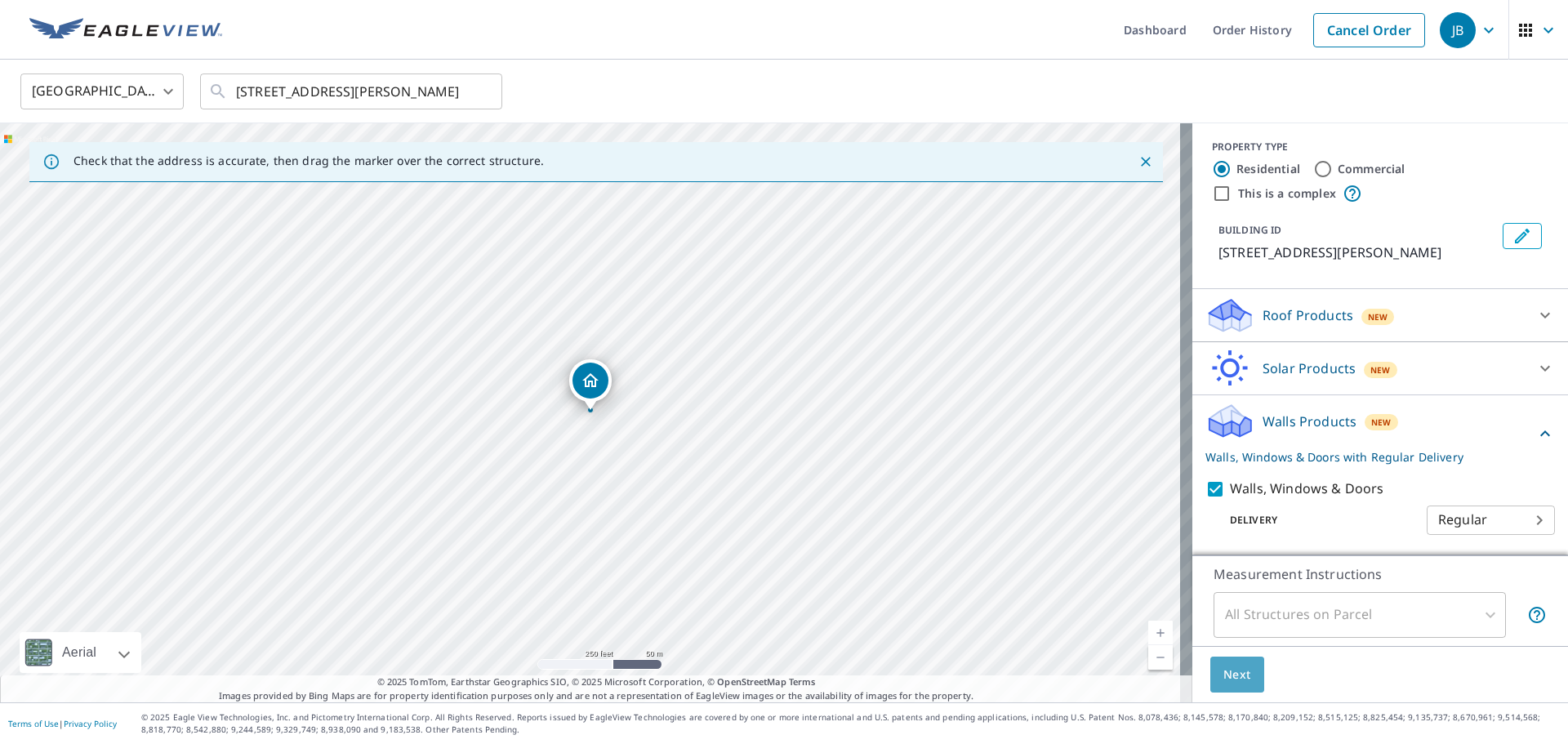
click at [1238, 679] on span "Next" at bounding box center [1238, 675] width 28 height 20
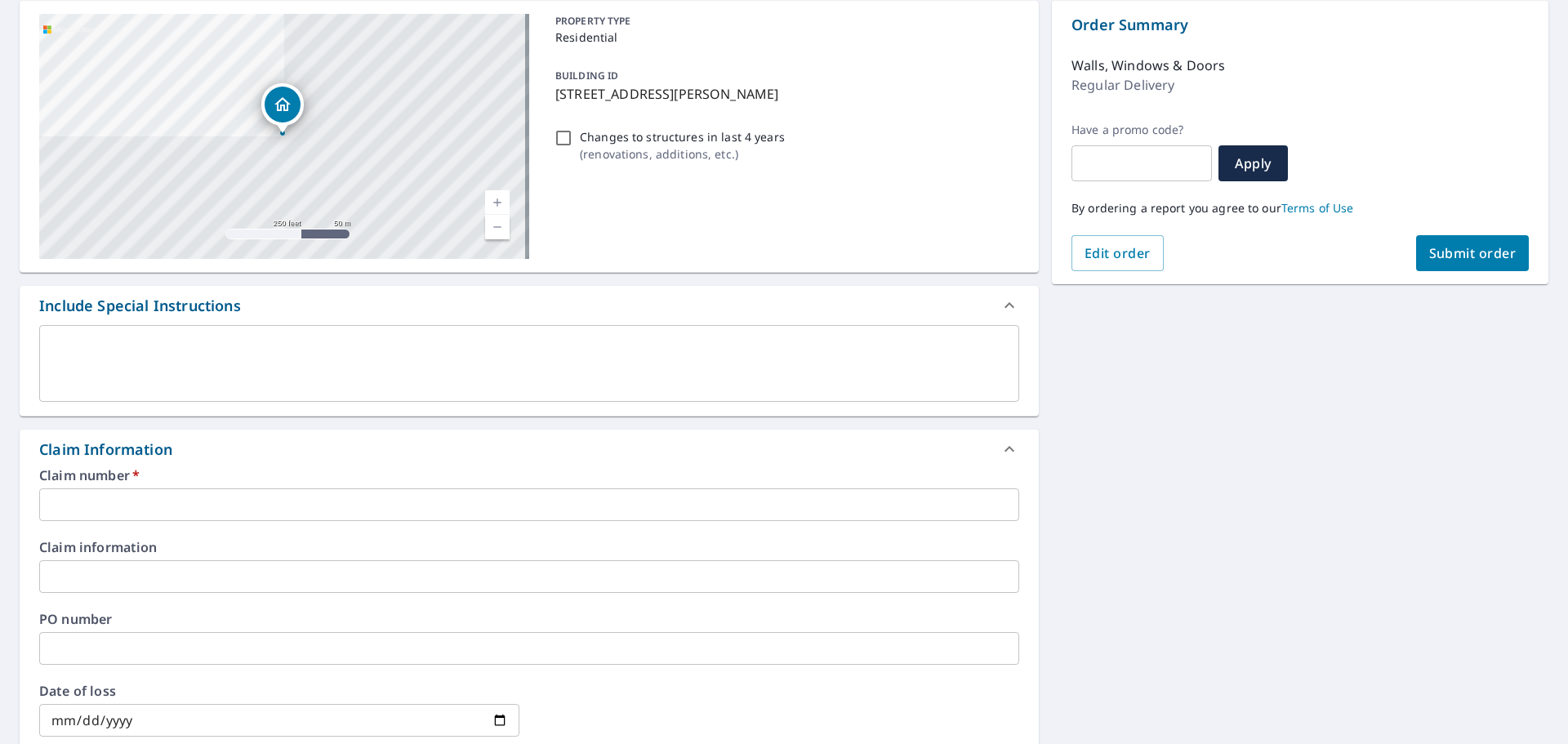
scroll to position [245, 0]
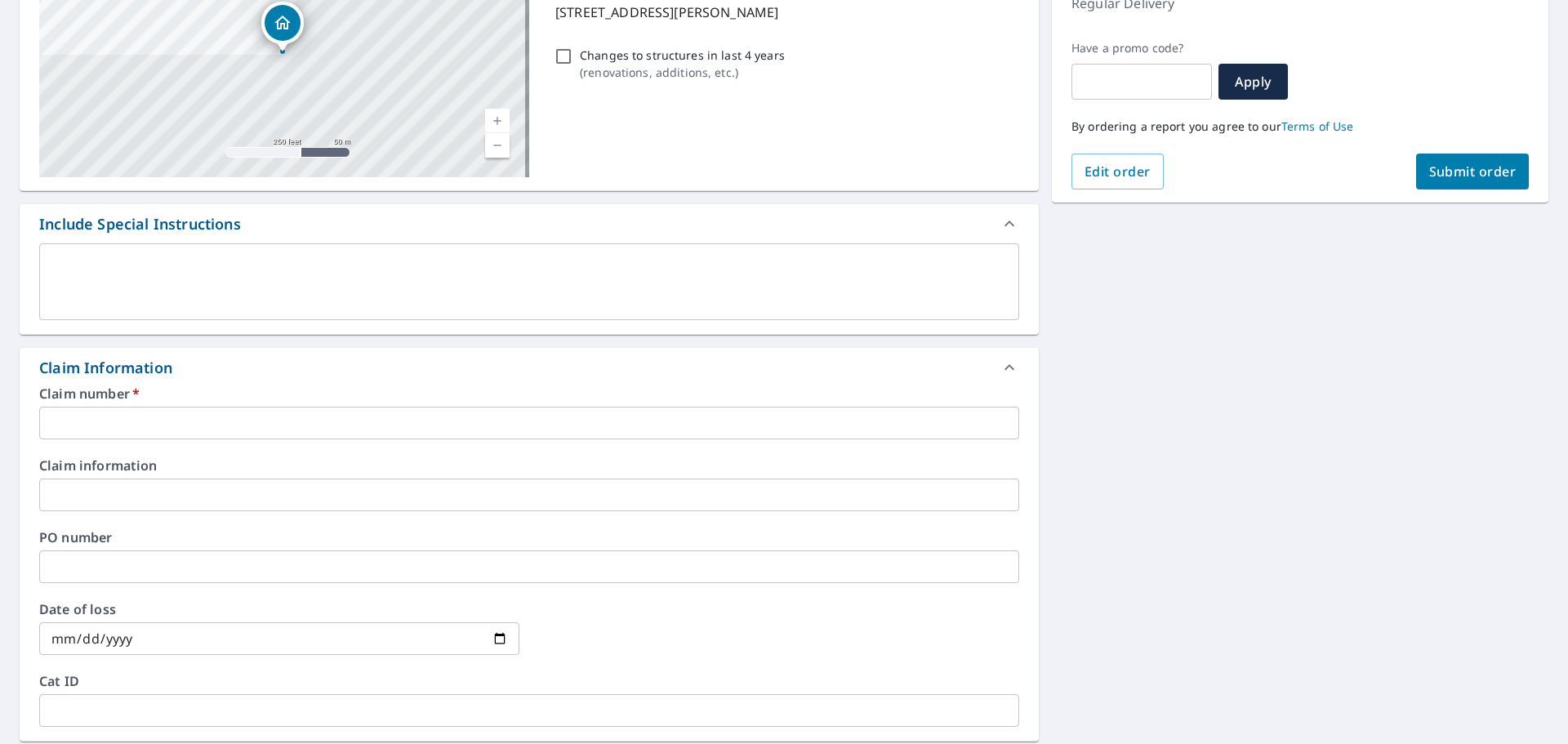
click at [222, 417] on input "text" at bounding box center [530, 423] width 980 height 33
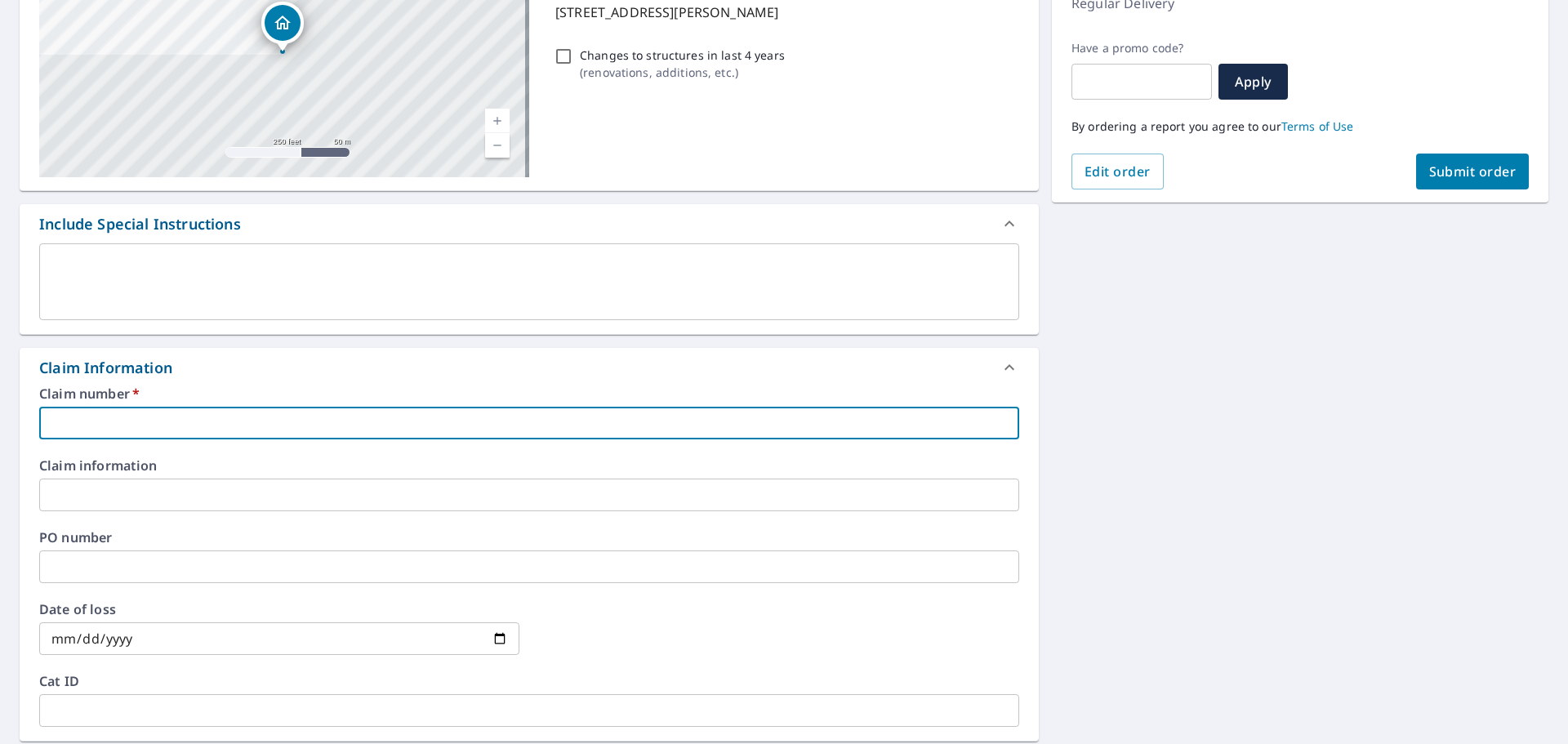
click at [236, 411] on input "text" at bounding box center [530, 423] width 980 height 33
paste input "5039085202-1"
type input "5039085202-1"
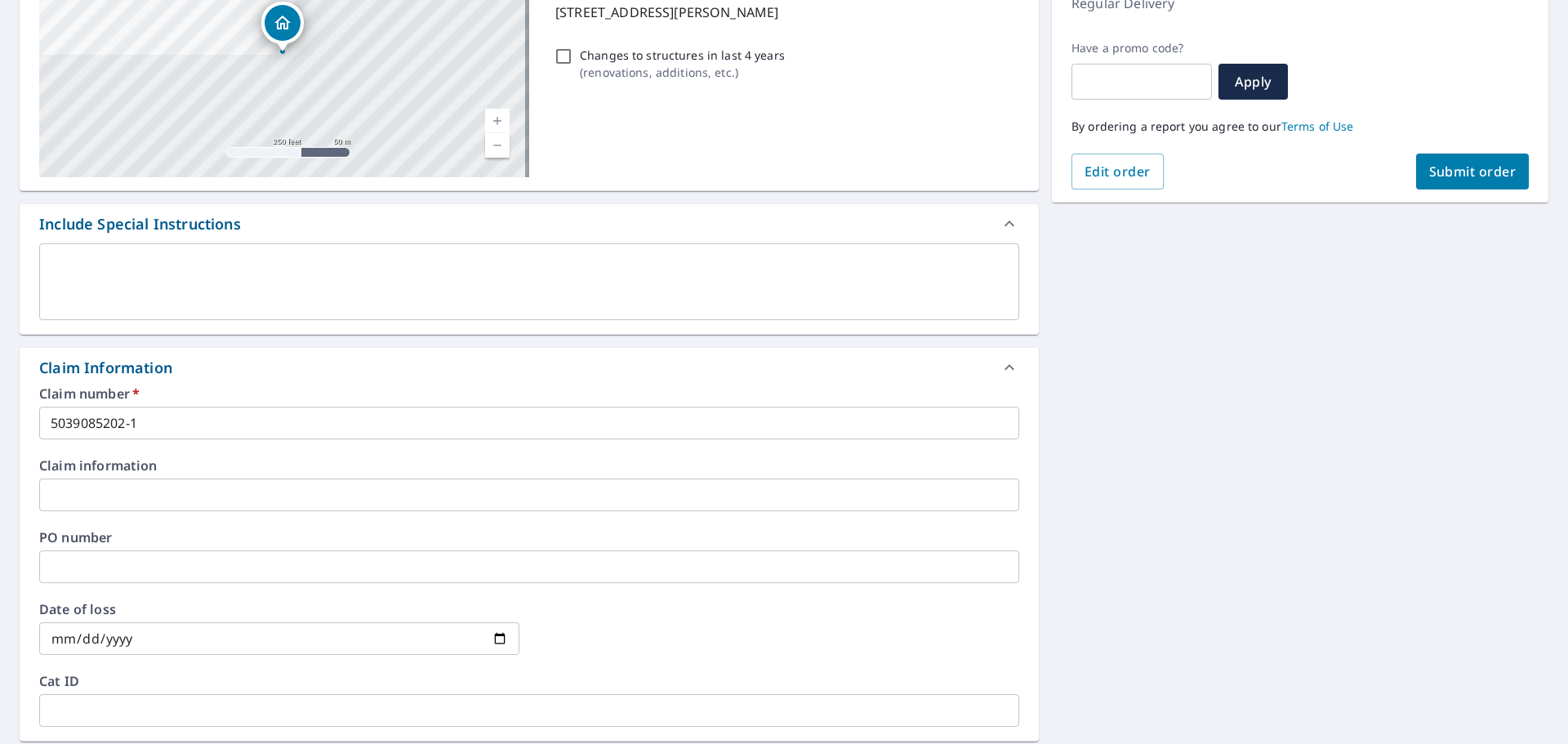
click at [268, 380] on div "Claim Information" at bounding box center [529, 367] width 1019 height 40
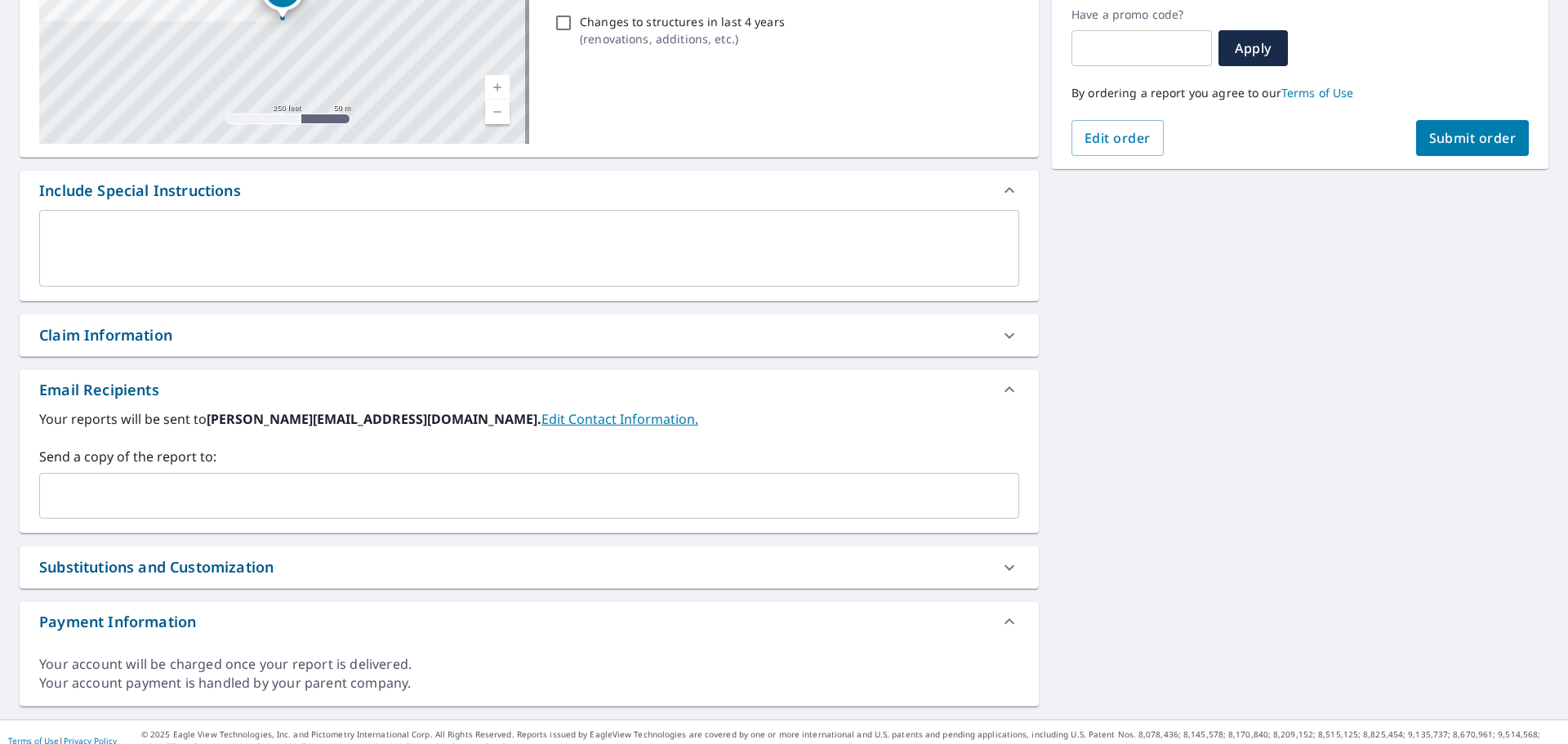
scroll to position [296, 0]
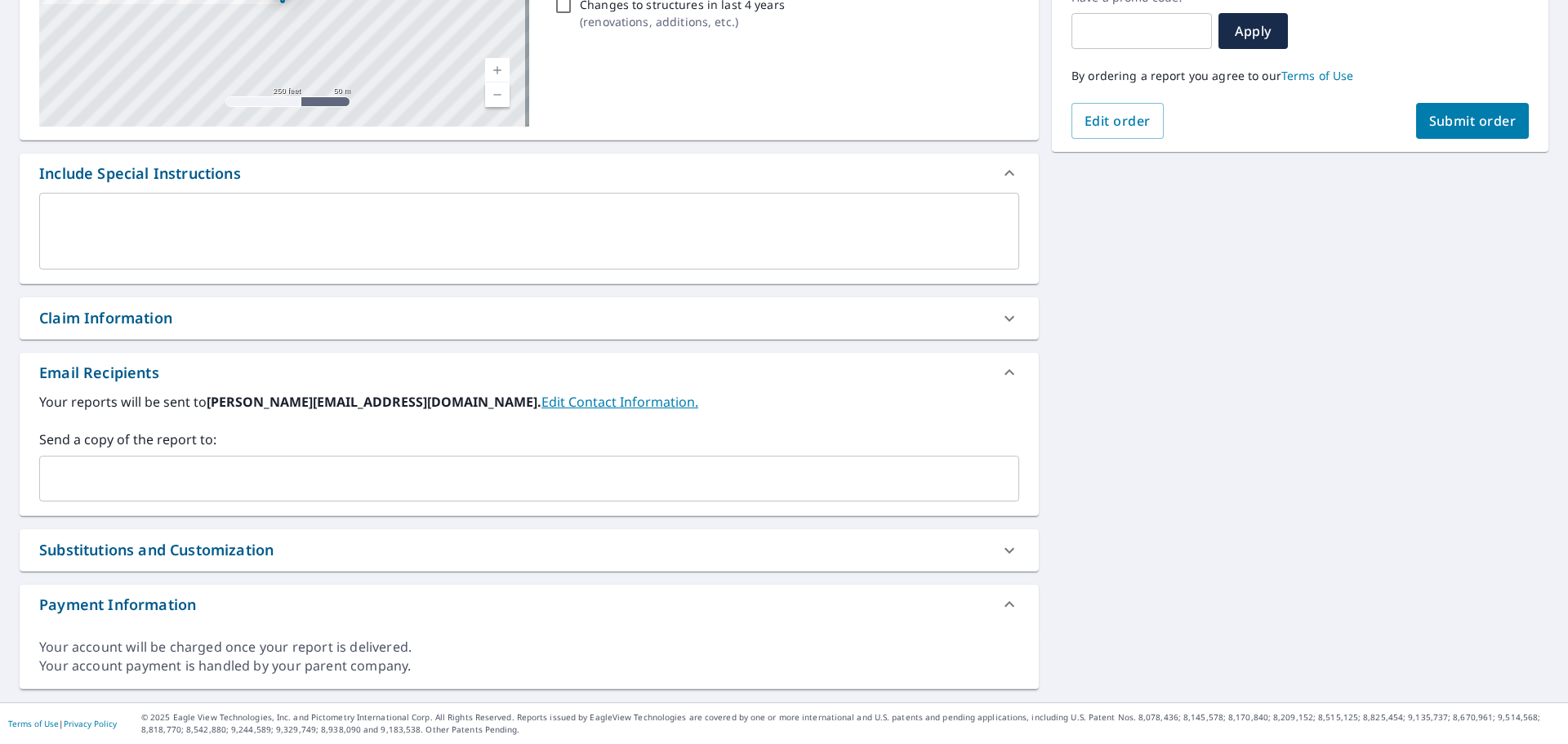
click at [573, 303] on div "Claim Information" at bounding box center [529, 317] width 1019 height 41
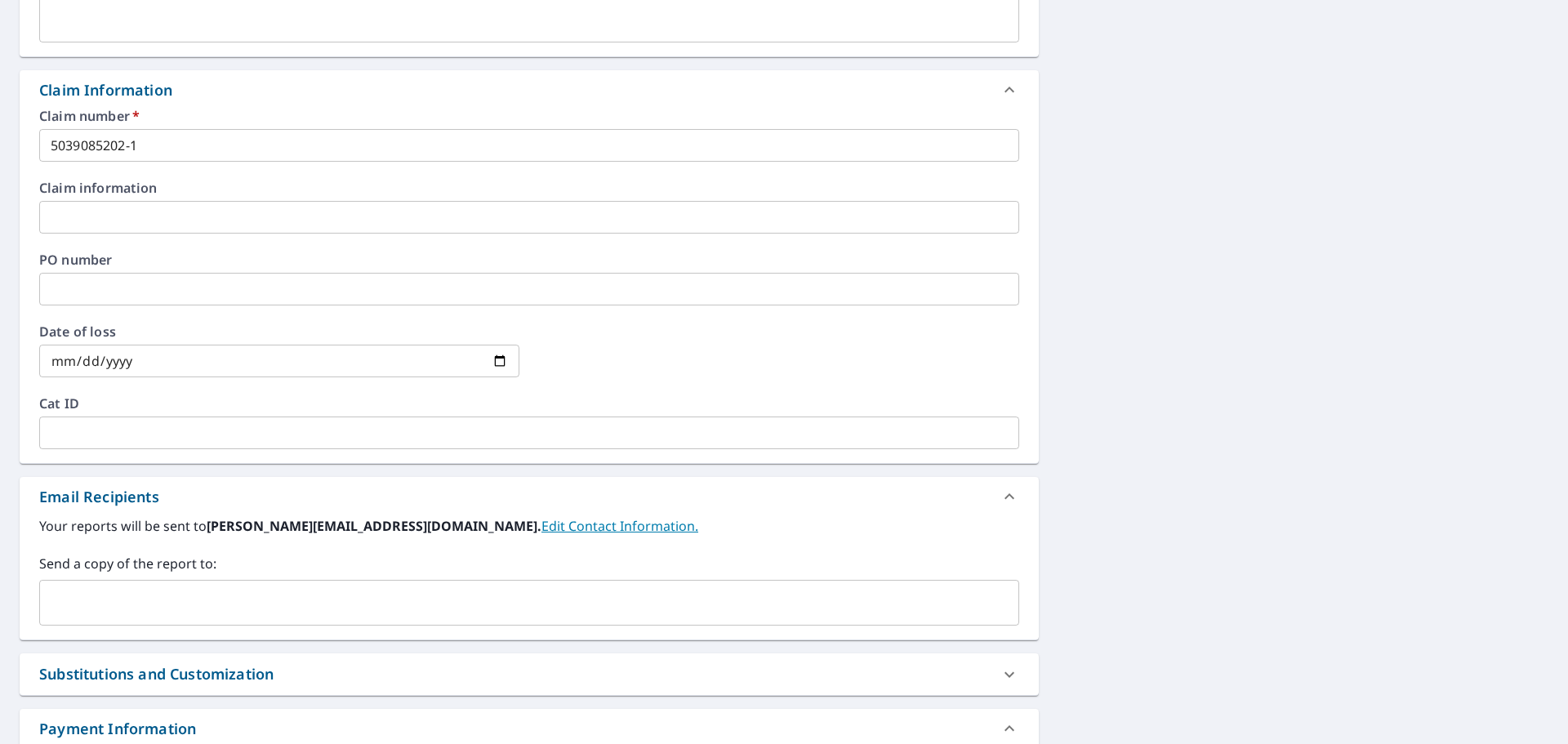
scroll to position [540, 0]
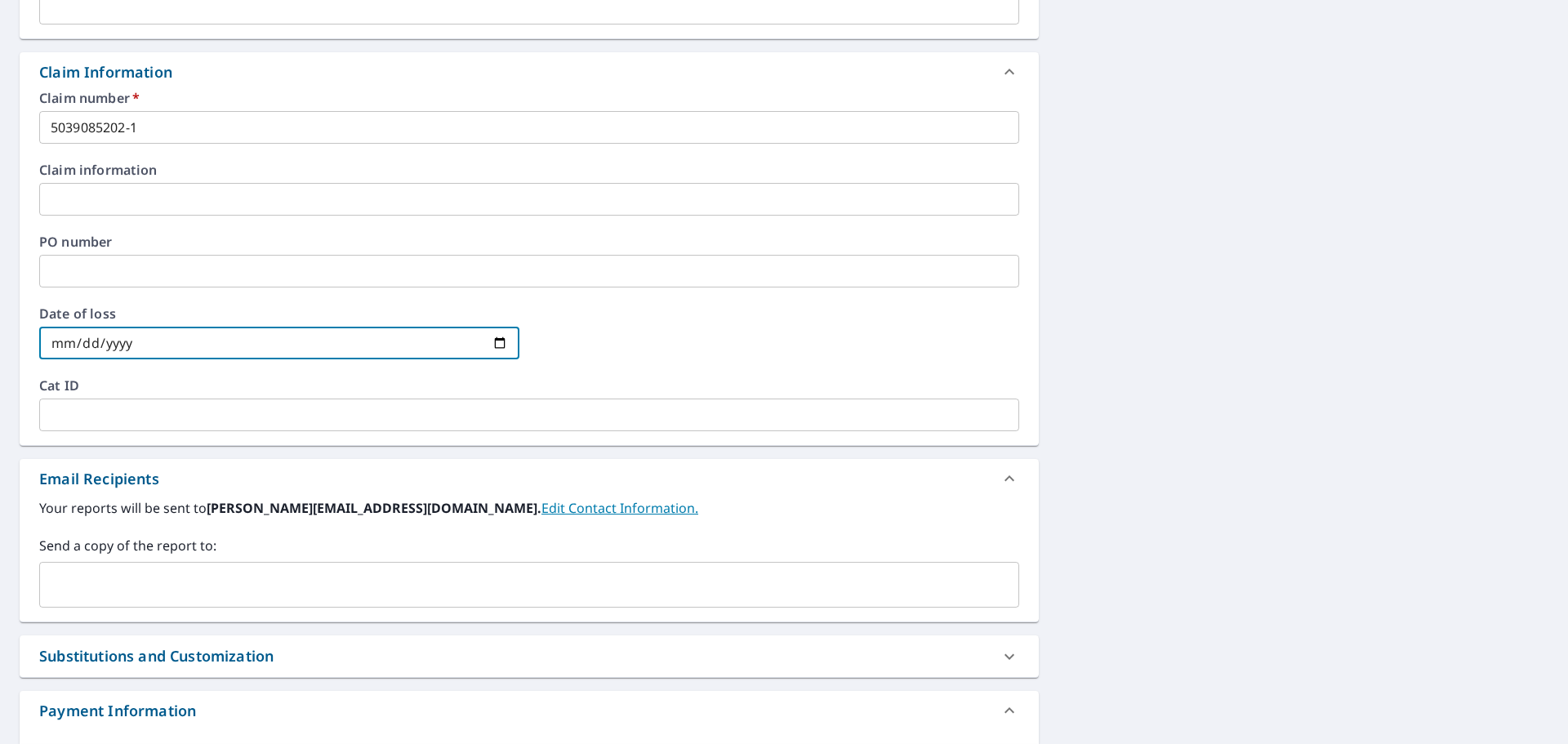
click at [181, 335] on input "date" at bounding box center [279, 343] width 481 height 33
type input "[DATE]"
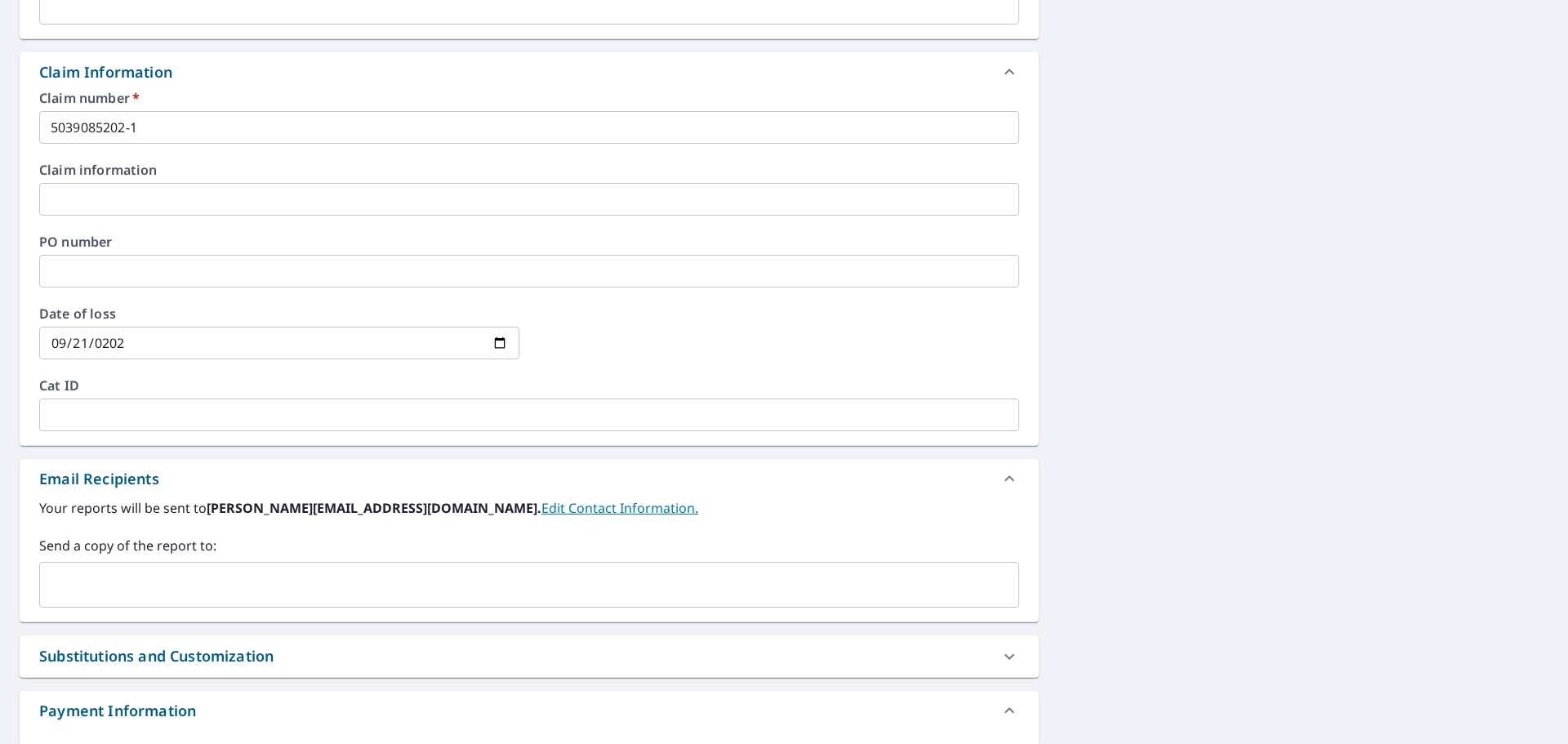
click at [129, 385] on label "Cat ID" at bounding box center [530, 385] width 980 height 13
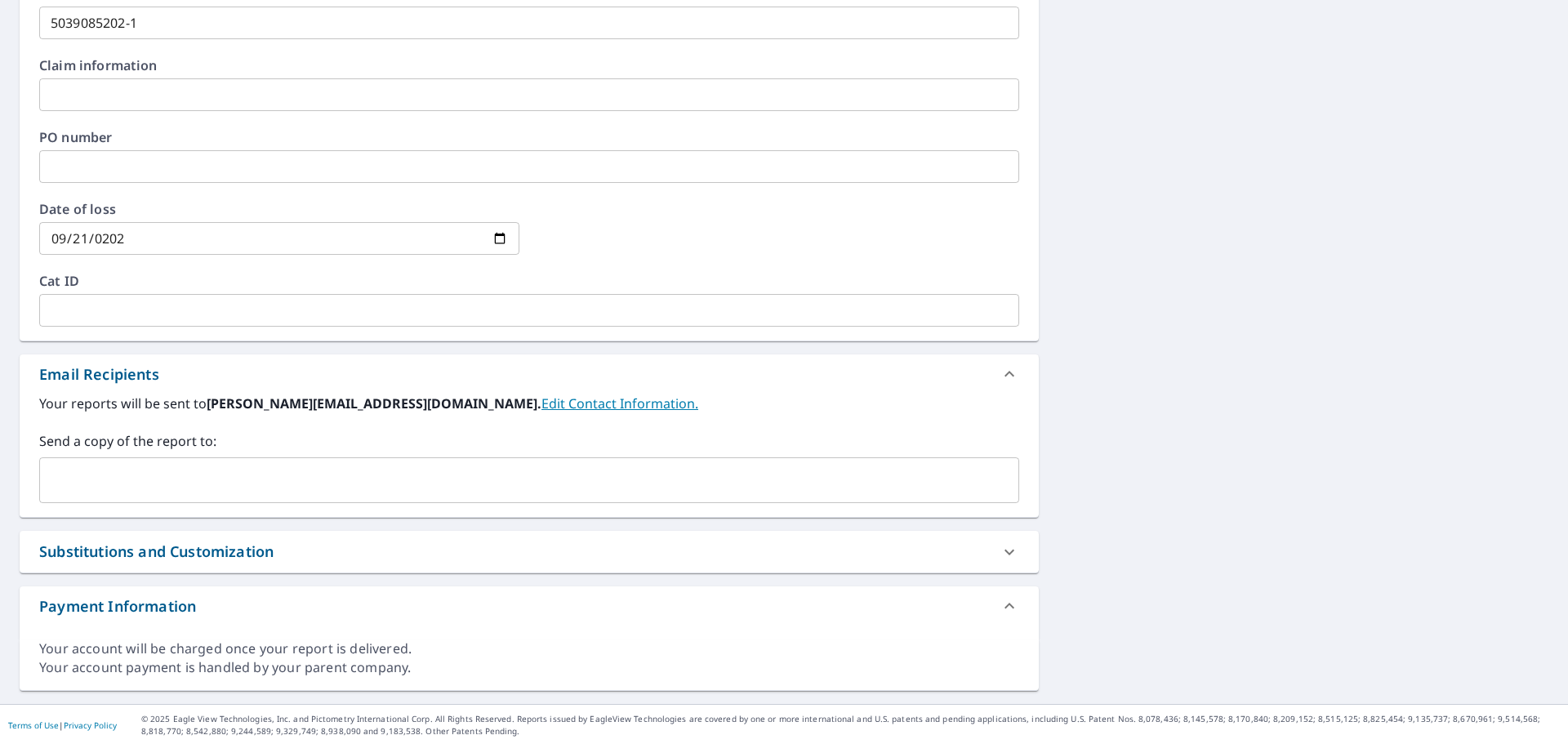
scroll to position [646, 0]
click at [209, 476] on input "text" at bounding box center [517, 478] width 941 height 31
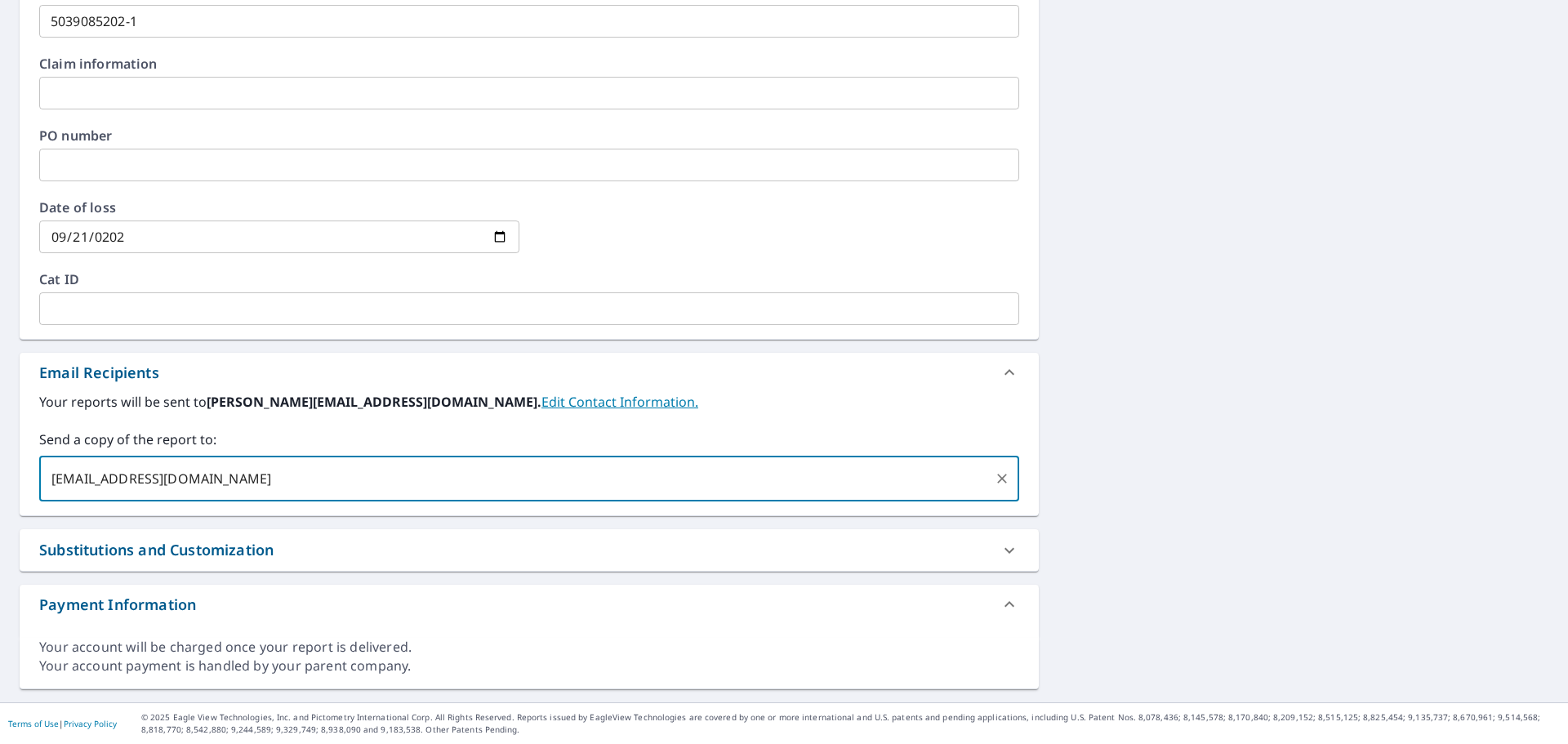
type input "[EMAIL_ADDRESS][DOMAIN_NAME]"
click at [406, 601] on div "Payment Information" at bounding box center [515, 604] width 950 height 22
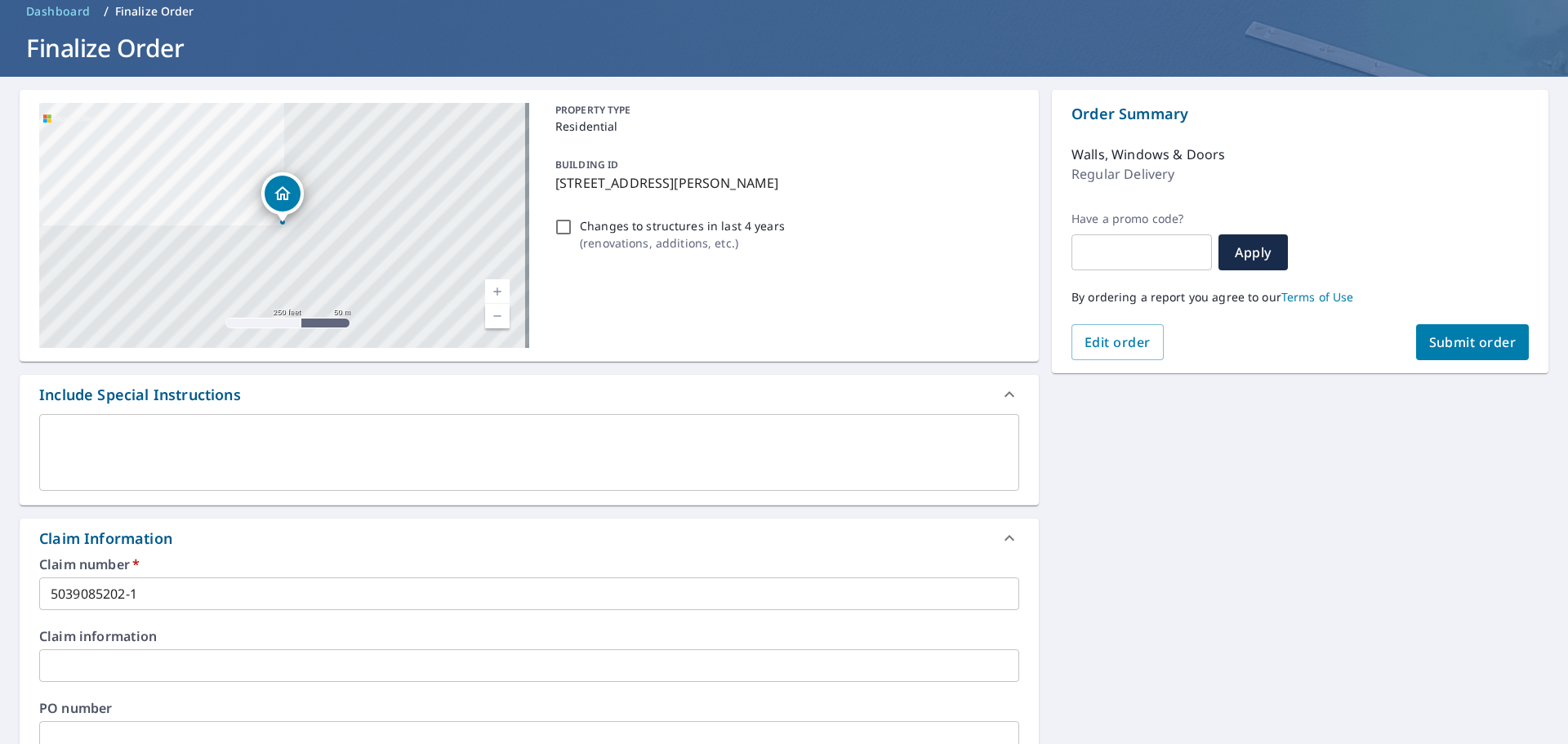
scroll to position [64, 0]
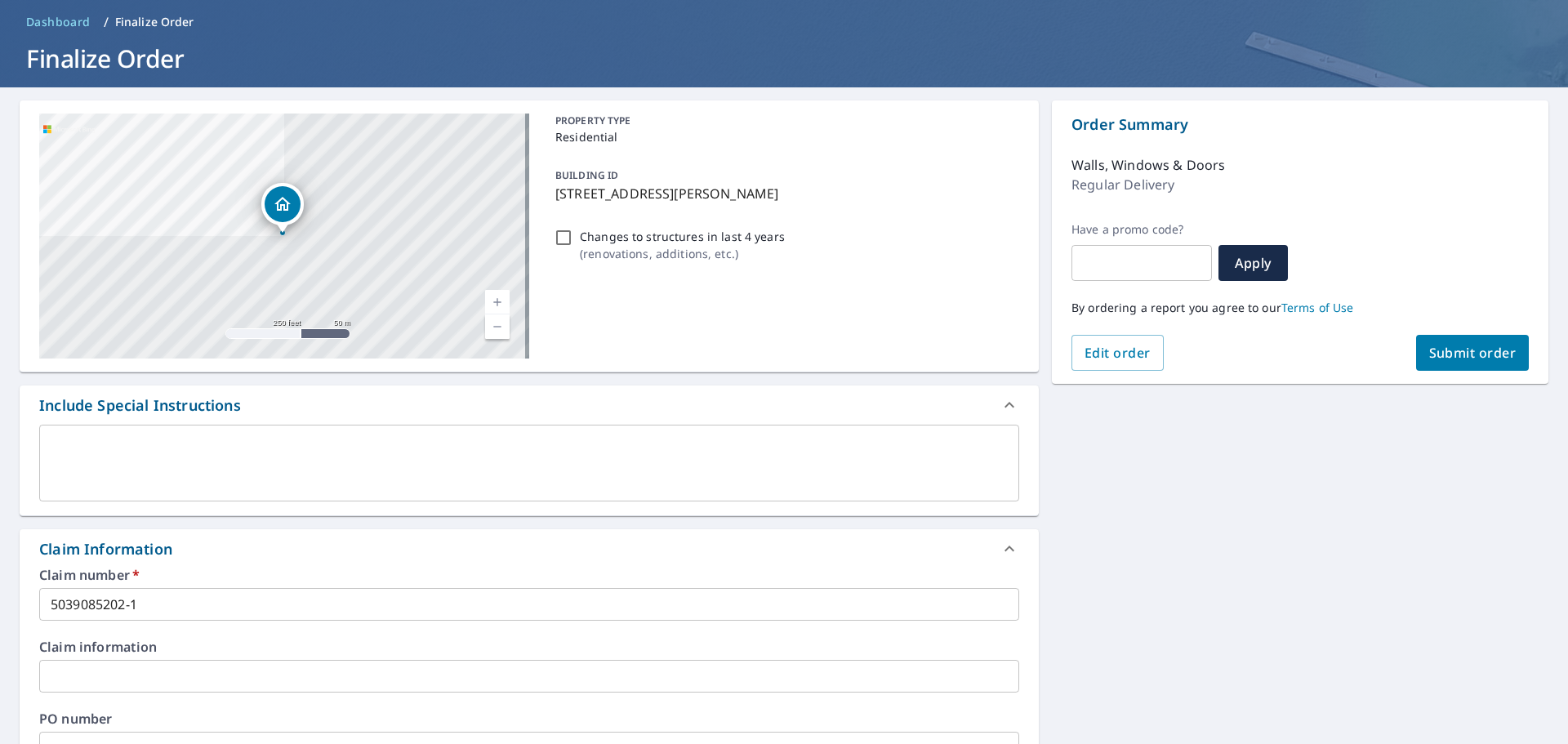
click at [1442, 354] on span "Submit order" at bounding box center [1472, 352] width 87 height 18
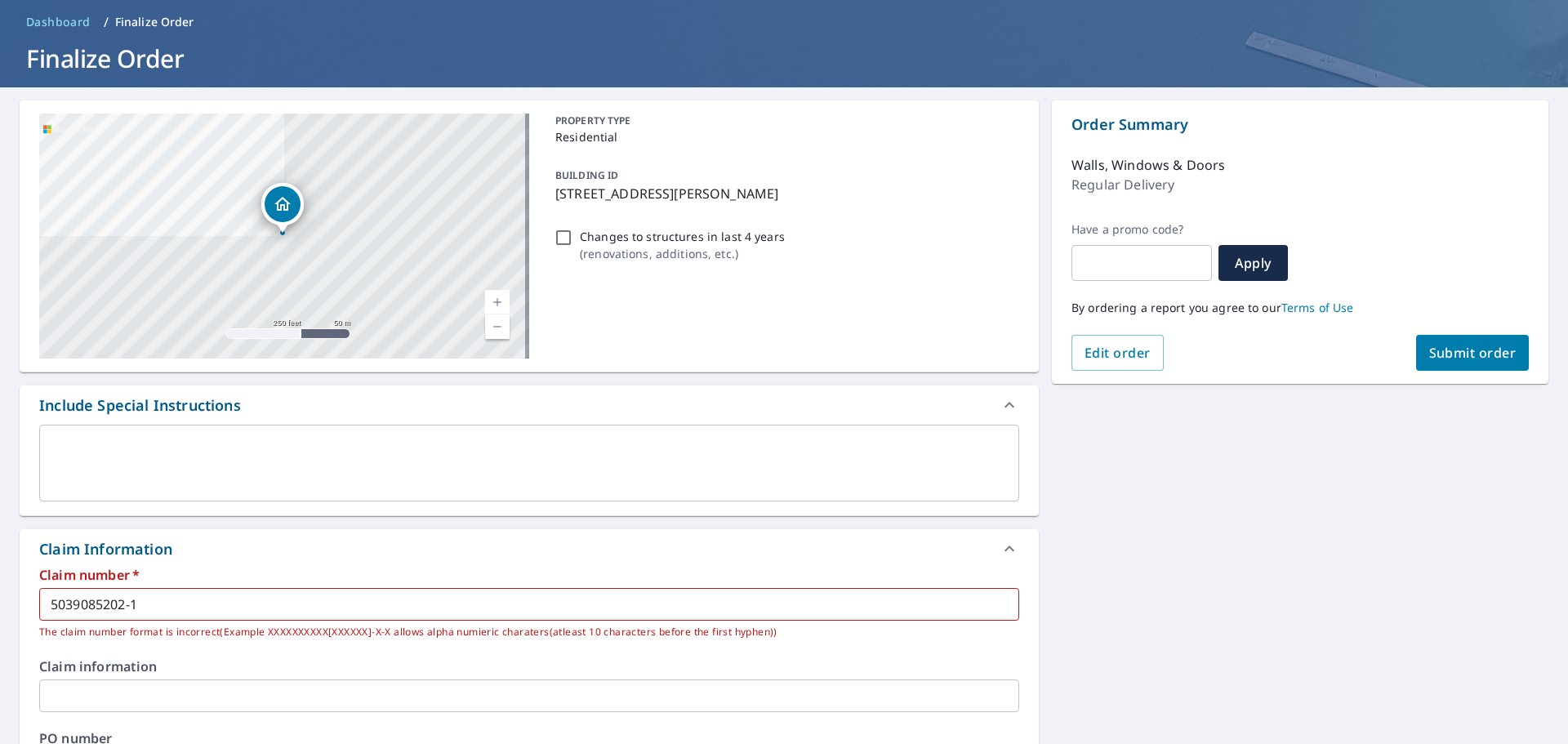
click at [169, 611] on input "5039085202-1" at bounding box center [530, 603] width 980 height 33
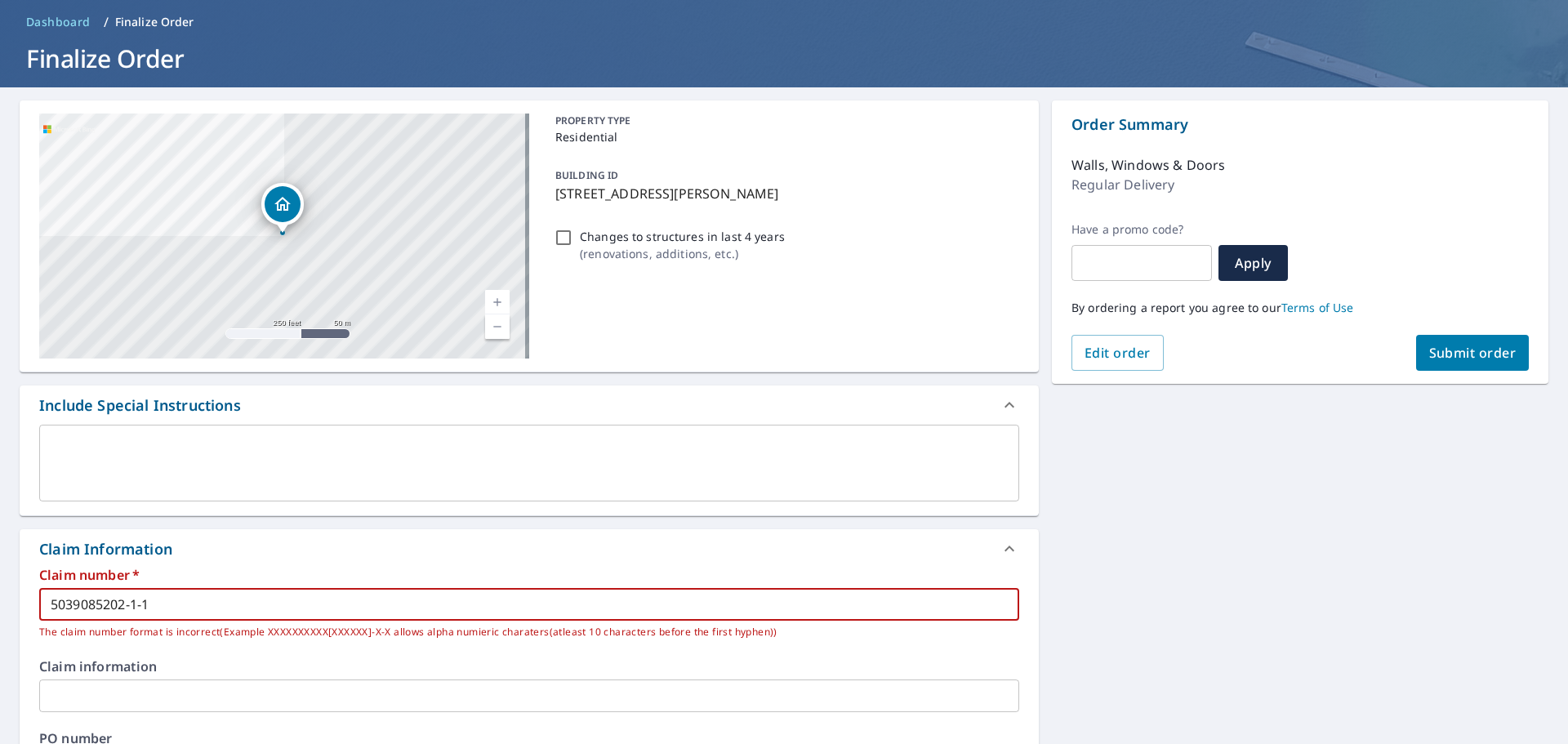
type input "5039085202-1-1"
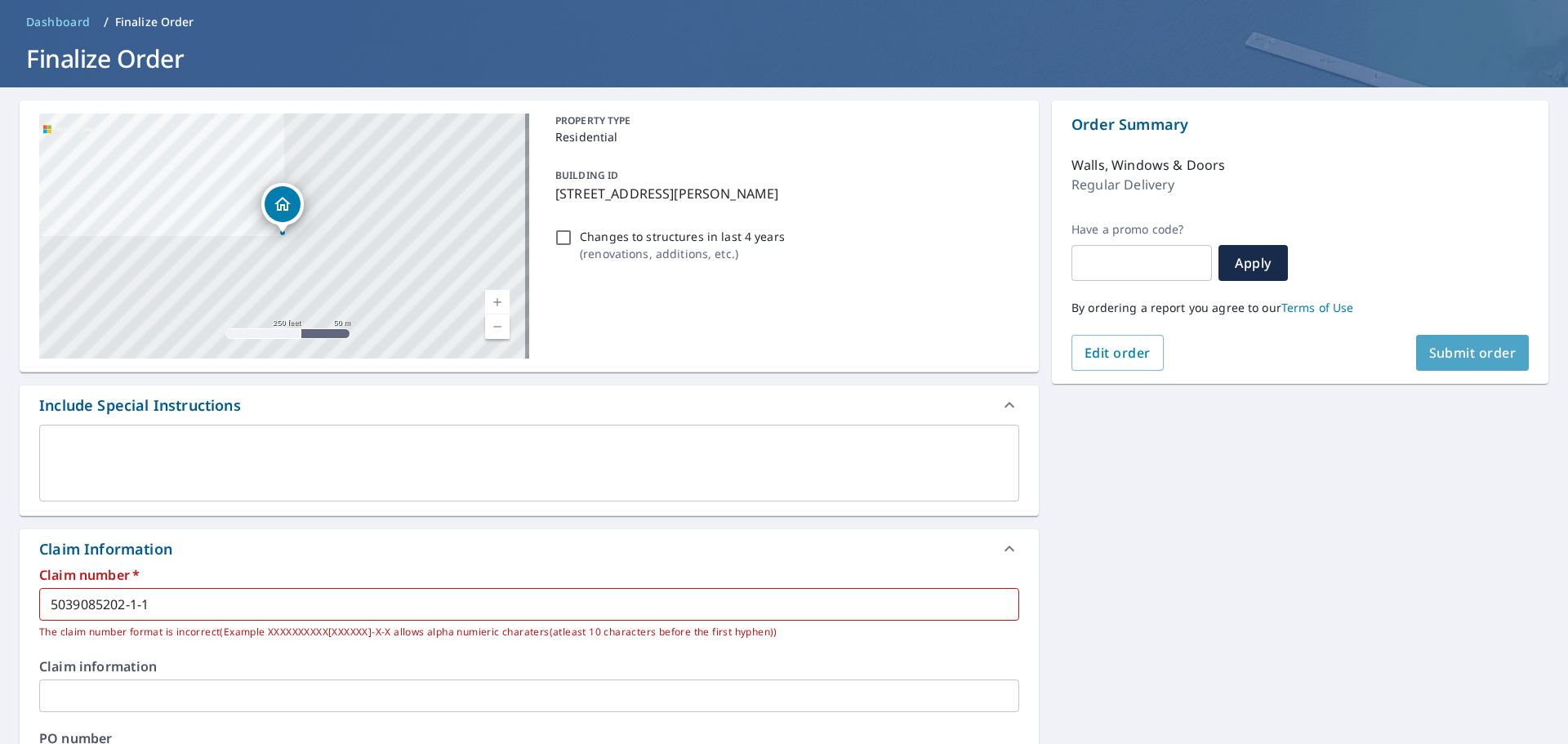
click at [1465, 359] on span "Submit order" at bounding box center [1472, 352] width 87 height 18
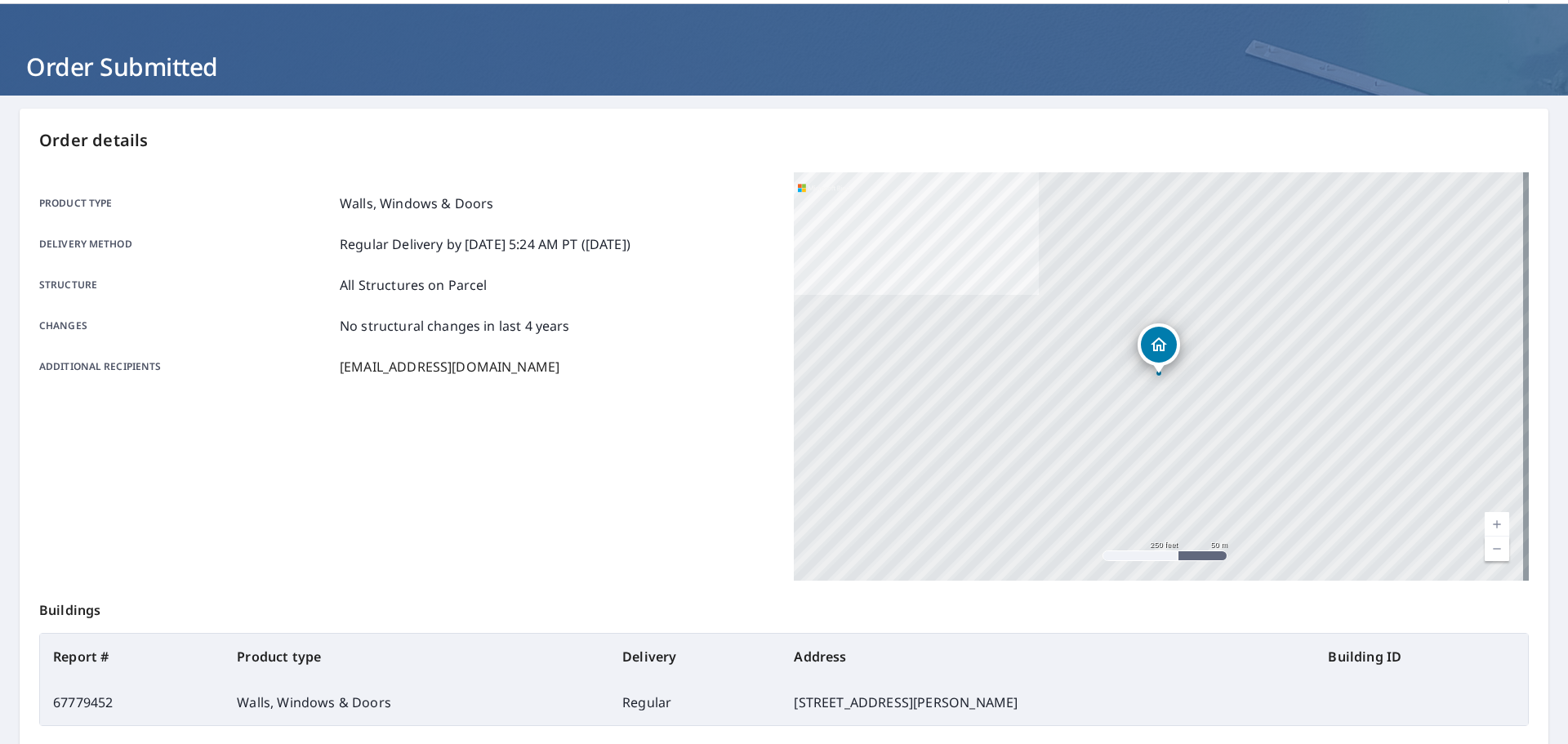
scroll to position [54, 0]
